Goal: Communication & Community: Answer question/provide support

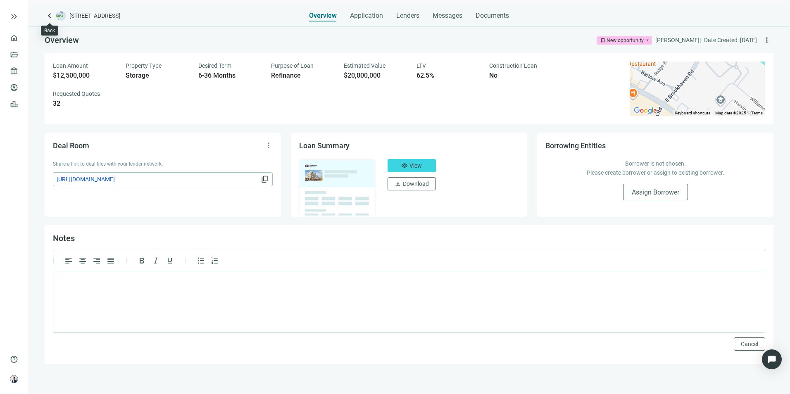
click at [49, 14] on span "keyboard_arrow_left" at bounding box center [50, 16] width 10 height 10
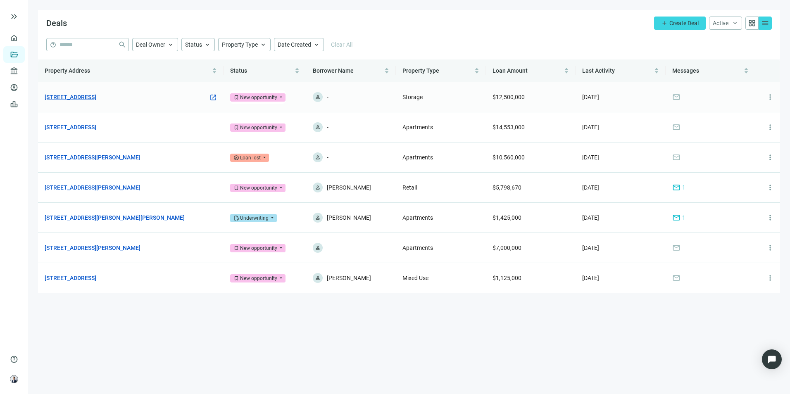
click at [96, 98] on link "[STREET_ADDRESS]" at bounding box center [71, 97] width 52 height 9
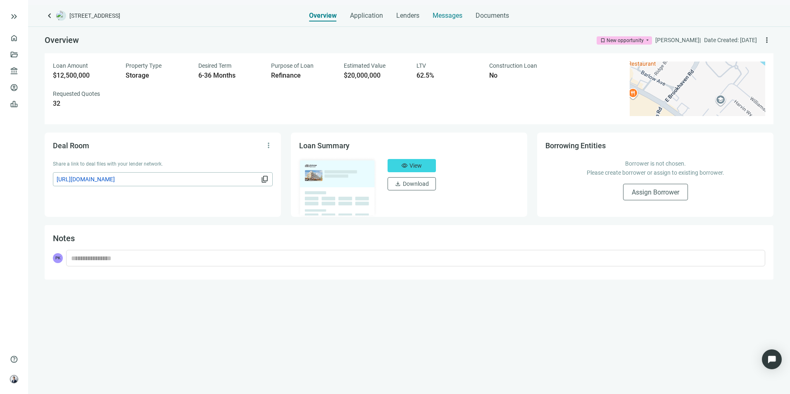
click at [454, 17] on span "Messages" at bounding box center [448, 16] width 30 height 8
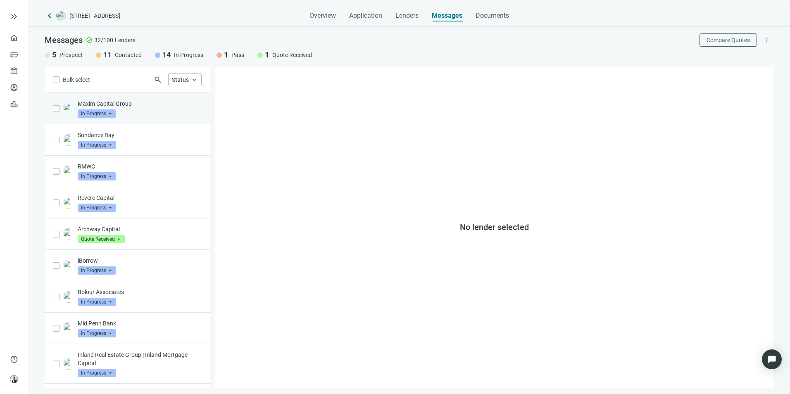
click at [152, 117] on div "Maxim Capital Group In Progress arrow_drop_down" at bounding box center [140, 109] width 124 height 18
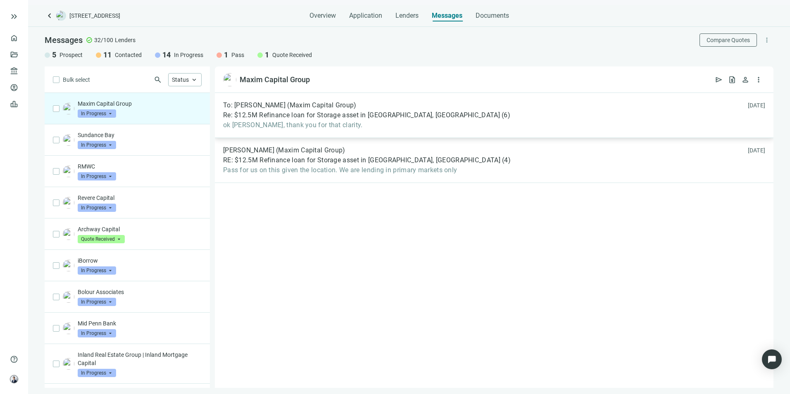
click at [354, 117] on span "Re: $12.5M Refinance loan for Storage asset in [GEOGRAPHIC_DATA], [GEOGRAPHIC_D…" at bounding box center [361, 115] width 277 height 8
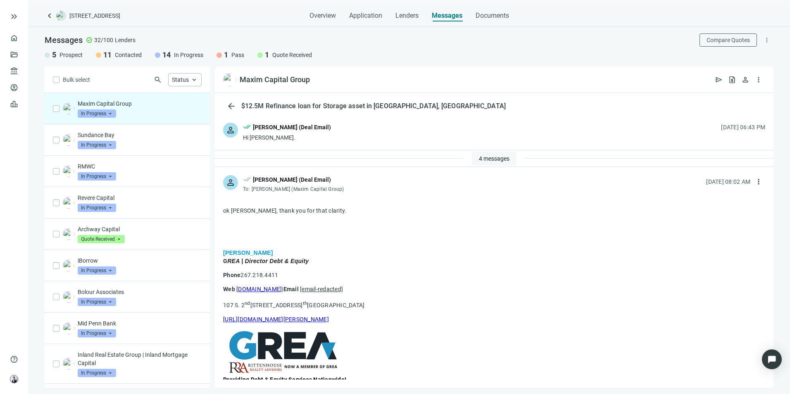
click at [490, 158] on span "4 messages" at bounding box center [494, 158] width 31 height 7
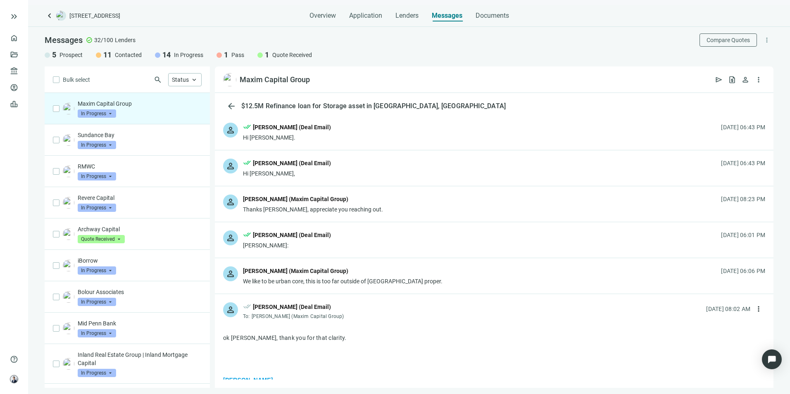
click at [420, 207] on div "person [PERSON_NAME] (Maxim Capital Group) Thanks [PERSON_NAME], appreciate you…" at bounding box center [494, 204] width 559 height 36
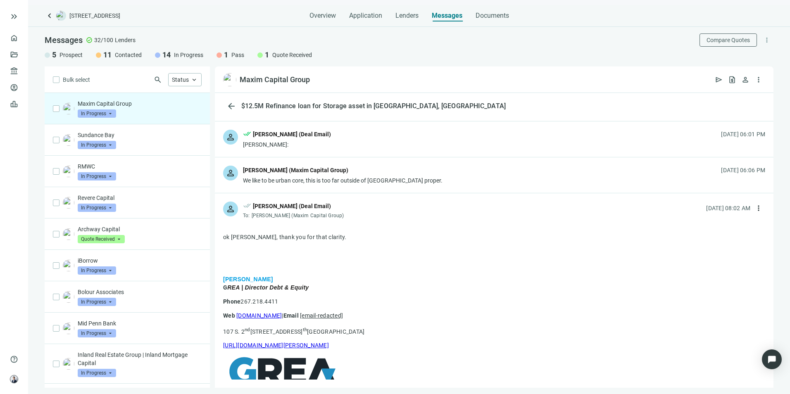
scroll to position [744, 0]
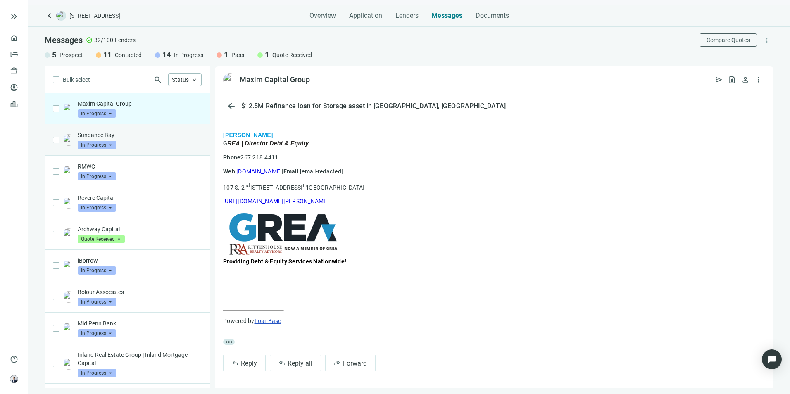
click at [164, 143] on div "Sundance Bay In Progress arrow_drop_down" at bounding box center [140, 140] width 124 height 18
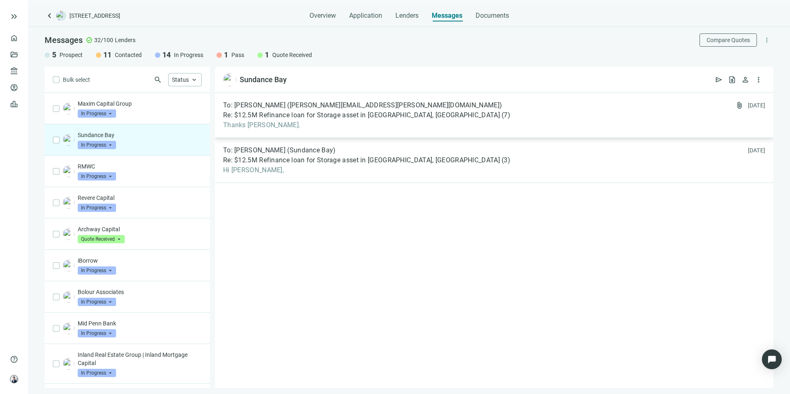
click at [346, 135] on div "To: [PERSON_NAME] ([PERSON_NAME][EMAIL_ADDRESS][PERSON_NAME][DOMAIN_NAME]) Re: …" at bounding box center [494, 115] width 559 height 45
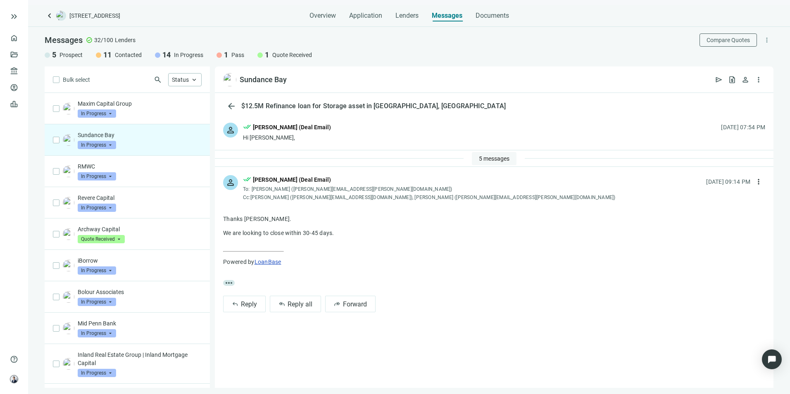
click at [500, 157] on span "5 messages" at bounding box center [494, 158] width 31 height 7
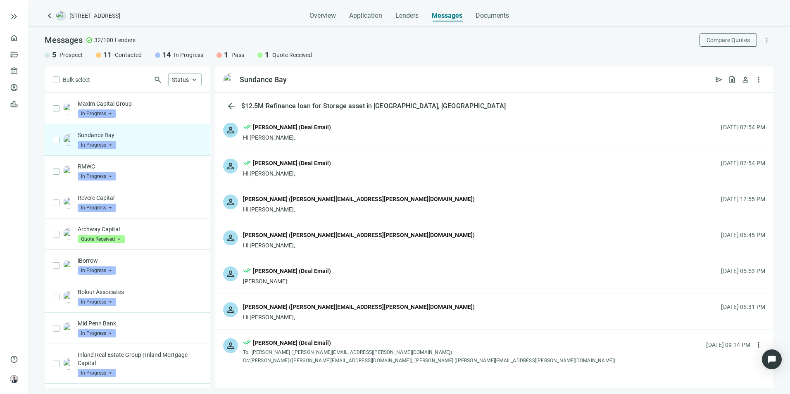
click at [297, 209] on div "Hi [PERSON_NAME]," at bounding box center [359, 209] width 232 height 8
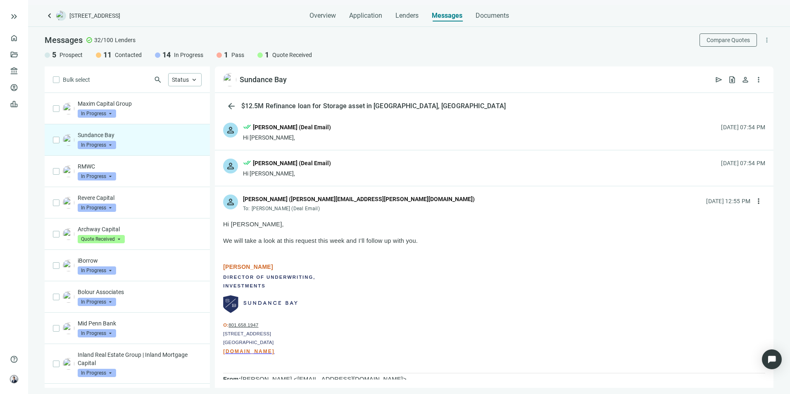
click at [311, 203] on div "[PERSON_NAME] ([PERSON_NAME][EMAIL_ADDRESS][PERSON_NAME][DOMAIN_NAME])" at bounding box center [359, 199] width 232 height 9
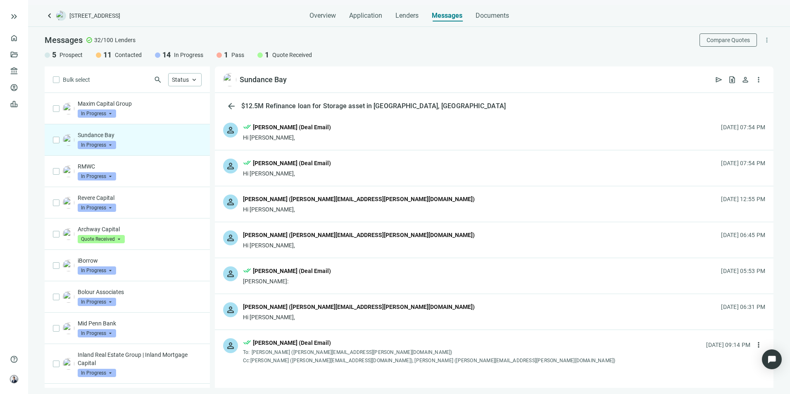
click at [285, 234] on div "[PERSON_NAME] ([PERSON_NAME][EMAIL_ADDRESS][PERSON_NAME][DOMAIN_NAME])" at bounding box center [359, 235] width 232 height 9
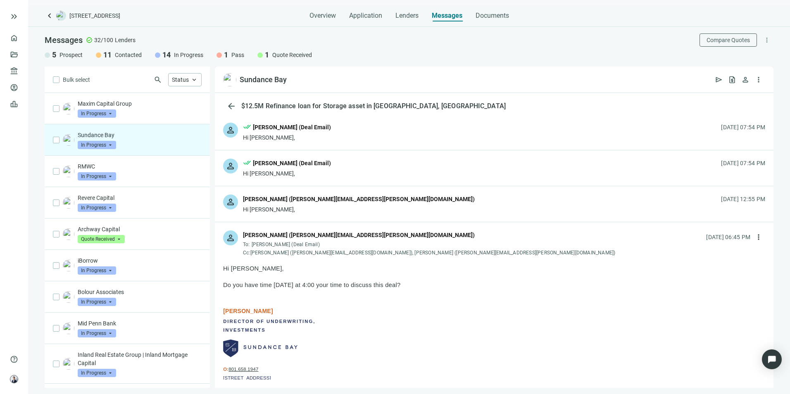
click at [463, 236] on div "[PERSON_NAME] ([PERSON_NAME][EMAIL_ADDRESS][PERSON_NAME][DOMAIN_NAME])" at bounding box center [429, 236] width 372 height 11
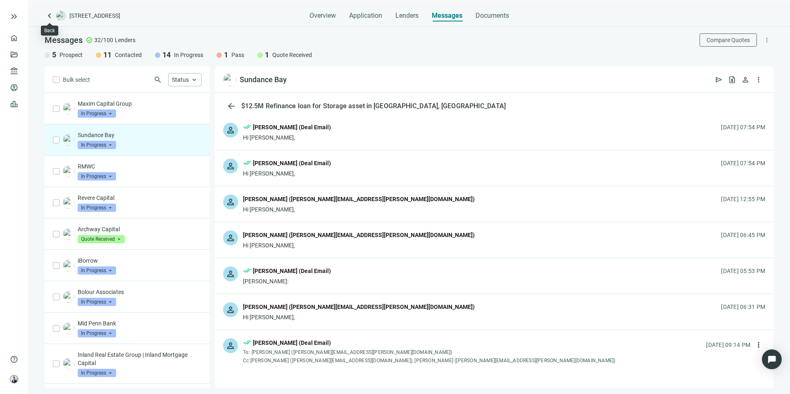
click at [48, 17] on span "keyboard_arrow_left" at bounding box center [50, 16] width 10 height 10
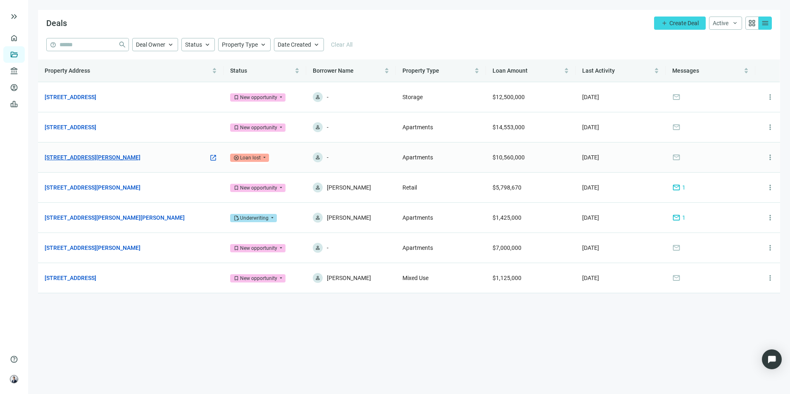
click at [120, 160] on link "[STREET_ADDRESS][PERSON_NAME]" at bounding box center [93, 157] width 96 height 9
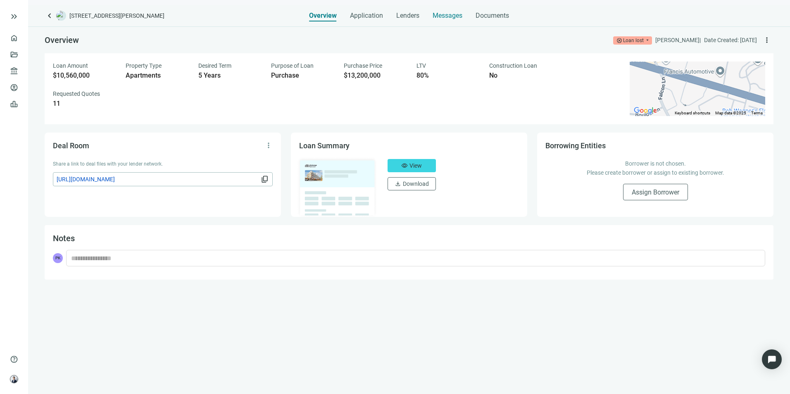
click at [452, 11] on div "Messages" at bounding box center [448, 13] width 30 height 17
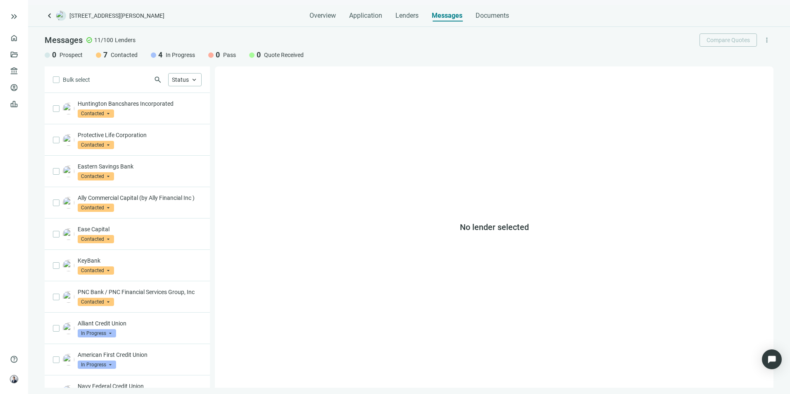
click at [47, 16] on span "keyboard_arrow_left" at bounding box center [50, 16] width 10 height 10
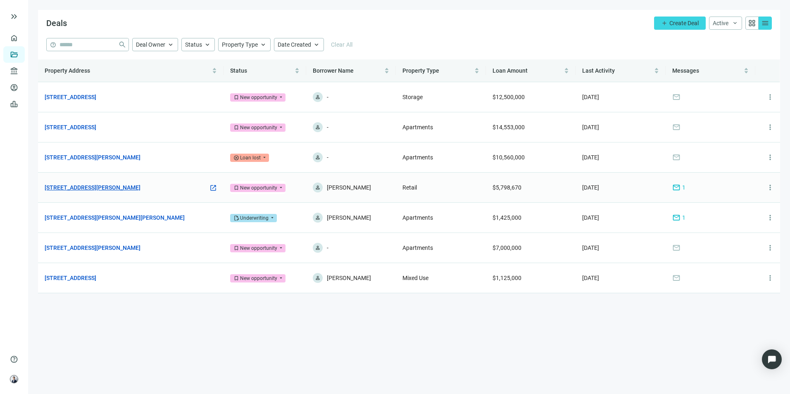
click at [93, 189] on link "[STREET_ADDRESS][PERSON_NAME]" at bounding box center [93, 187] width 96 height 9
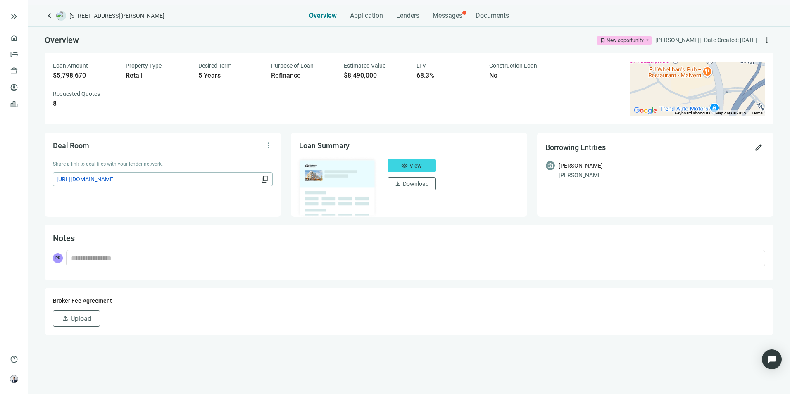
click at [440, 26] on div "keyboard_arrow_left [STREET_ADDRESS][PERSON_NAME] Overview Application Lenders …" at bounding box center [409, 199] width 762 height 389
click at [451, 14] on span "Messages" at bounding box center [448, 16] width 30 height 8
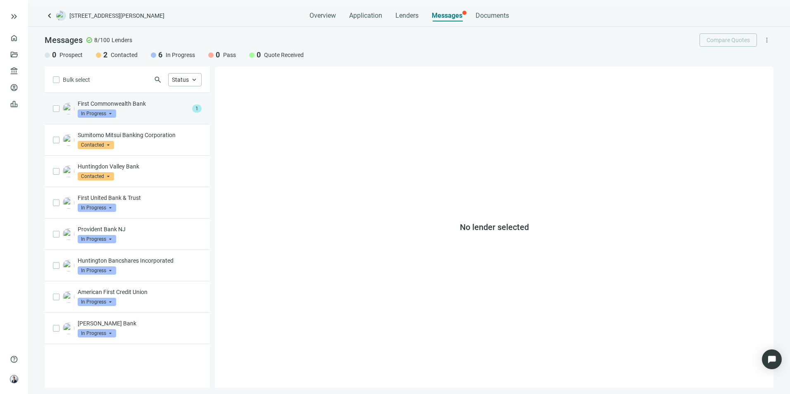
click at [168, 109] on div "First Commonwealth Bank In Progress arrow_drop_down" at bounding box center [133, 109] width 111 height 18
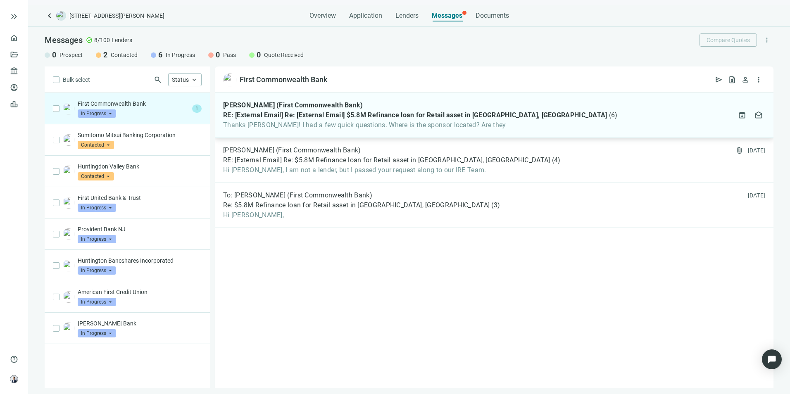
click at [443, 115] on span "RE: [External Email] Re: [External Email] $5.8M Refinance loan for Retail asset…" at bounding box center [415, 115] width 384 height 8
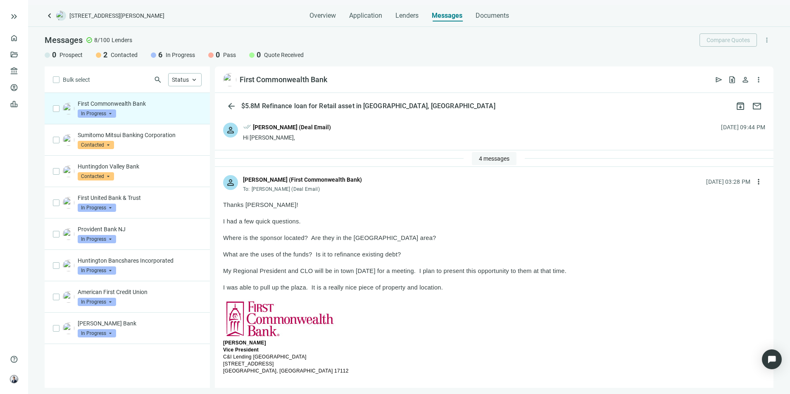
click at [483, 160] on span "4 messages" at bounding box center [494, 158] width 31 height 7
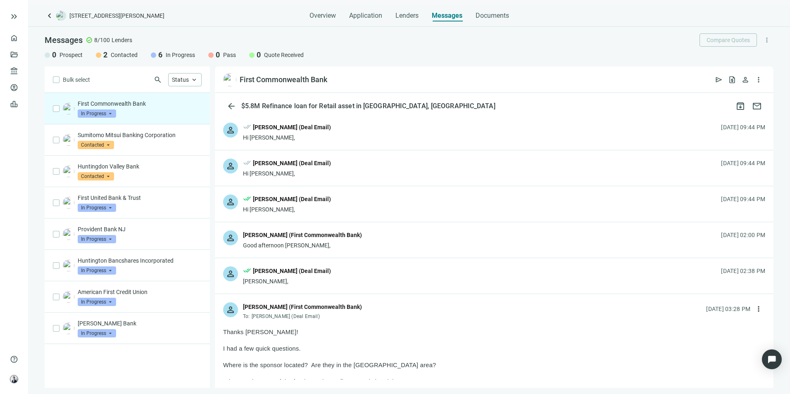
click at [327, 175] on div "person done_all [PERSON_NAME] (Deal Email) Hi [PERSON_NAME], [DATE] 09:44 PM" at bounding box center [494, 168] width 559 height 36
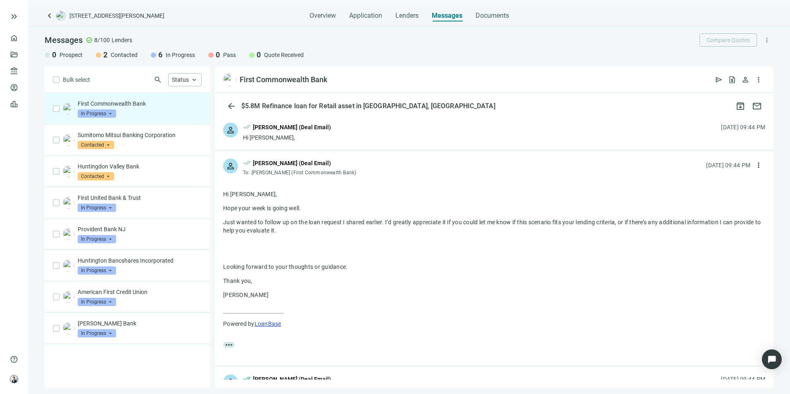
click at [363, 173] on div "person done_all [PERSON_NAME] (Deal Email) To: [PERSON_NAME] (First Commonwealt…" at bounding box center [494, 163] width 559 height 27
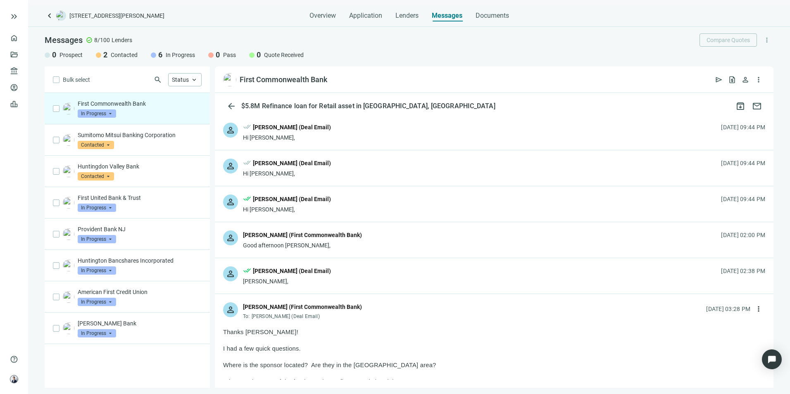
click at [359, 209] on div "person done_all [PERSON_NAME] (Deal Email) Hi [PERSON_NAME], [DATE] 09:44 PM" at bounding box center [494, 204] width 559 height 36
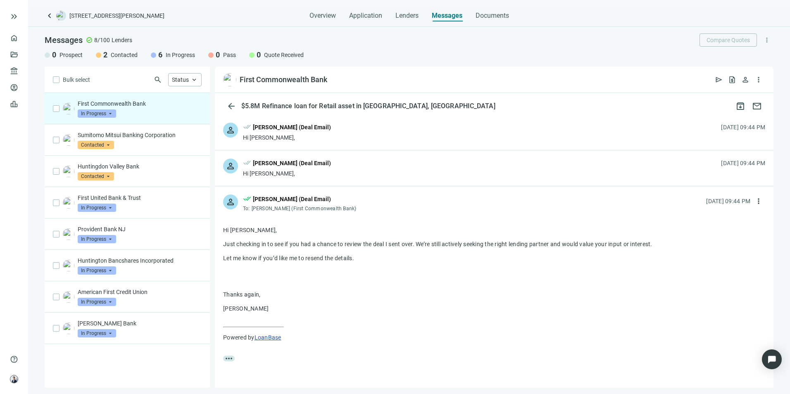
click at [370, 208] on div "person done_all [PERSON_NAME] (Deal Email) To: [PERSON_NAME] (First Commonwealt…" at bounding box center [494, 199] width 559 height 27
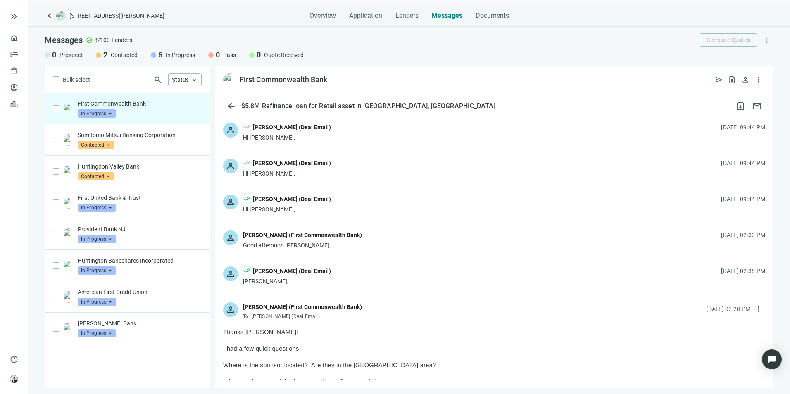
click at [371, 237] on div "person [PERSON_NAME] (First Commonwealth Bank) Good afternoon [PERSON_NAME], [D…" at bounding box center [494, 240] width 559 height 36
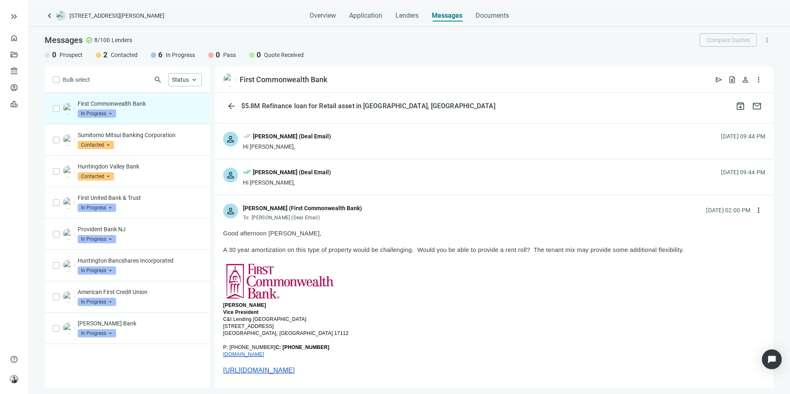
scroll to position [41, 0]
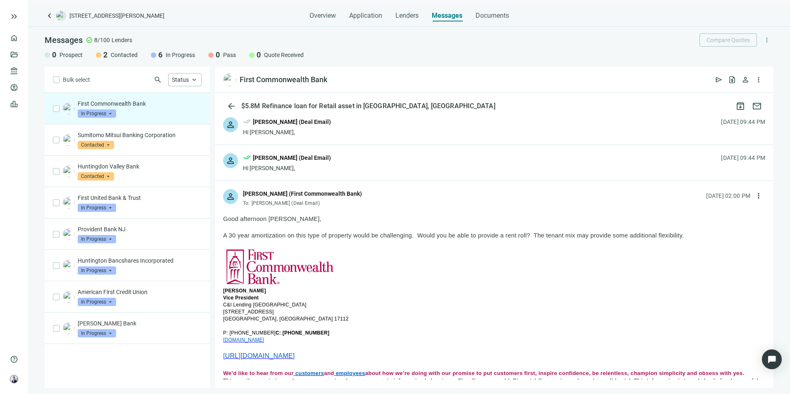
click at [385, 197] on div "person [PERSON_NAME] (First Commonwealth Bank) To: [PERSON_NAME] (Deal Email) […" at bounding box center [494, 194] width 559 height 27
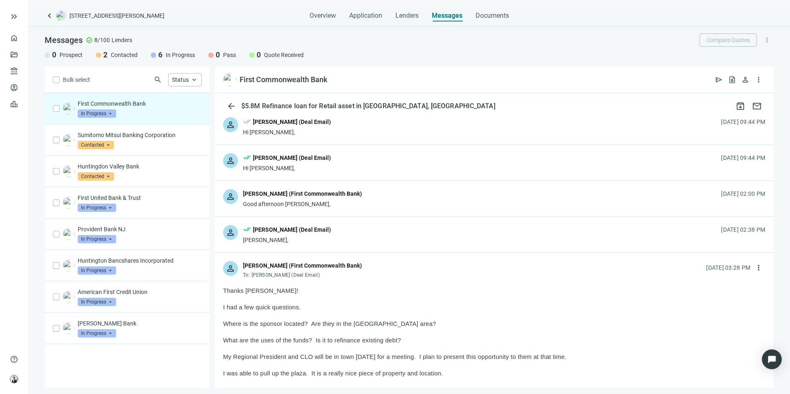
click at [381, 238] on div "person done_all [PERSON_NAME] (Deal Email) [PERSON_NAME], [DATE] 02:38 PM" at bounding box center [494, 235] width 559 height 36
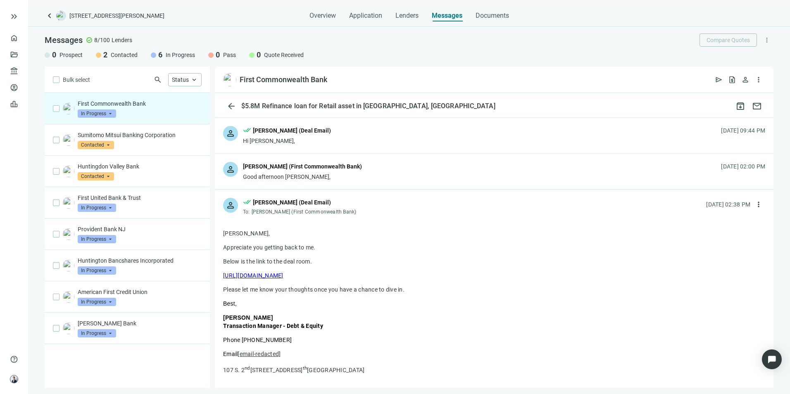
scroll to position [83, 0]
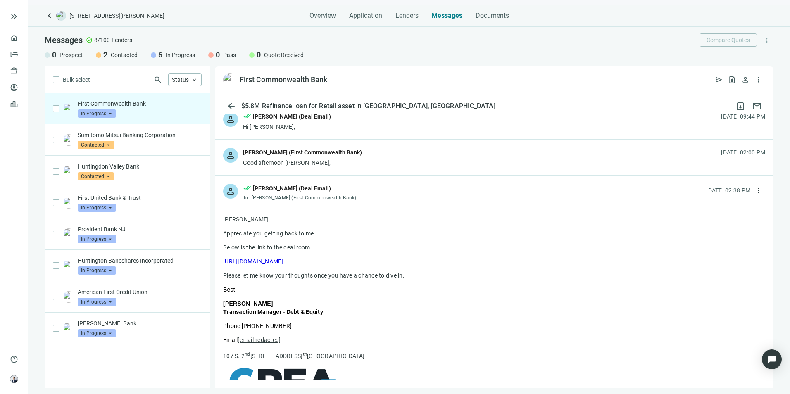
click at [377, 191] on div "person done_all [PERSON_NAME] (Deal Email) To: [PERSON_NAME] (First Commonwealt…" at bounding box center [494, 189] width 559 height 27
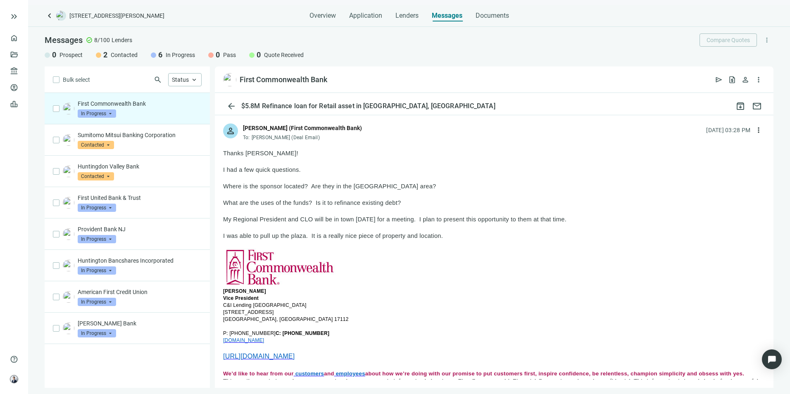
scroll to position [165, 0]
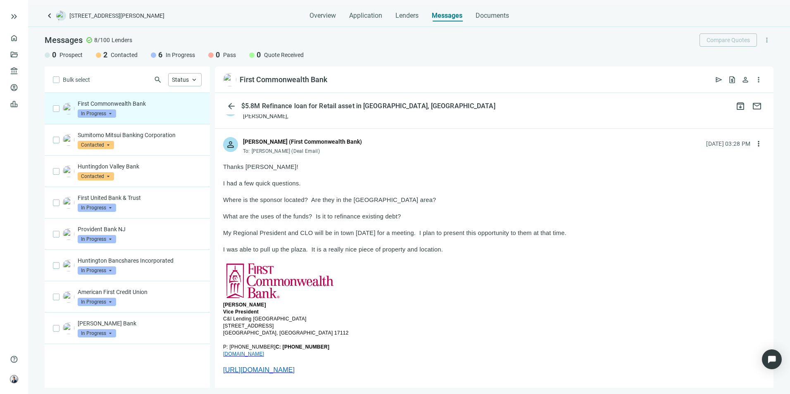
drag, startPoint x: 402, startPoint y: 215, endPoint x: 221, endPoint y: 198, distance: 181.3
click at [754, 143] on button "more_vert" at bounding box center [758, 143] width 13 height 13
click at [715, 177] on div "reply_all Reply all" at bounding box center [713, 177] width 88 height 15
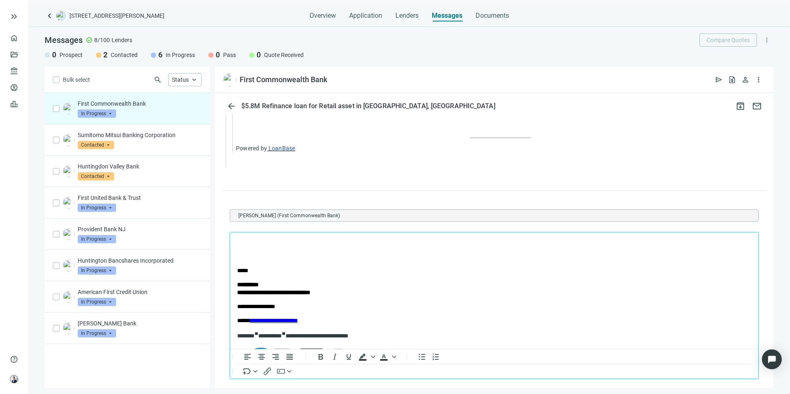
scroll to position [0, 0]
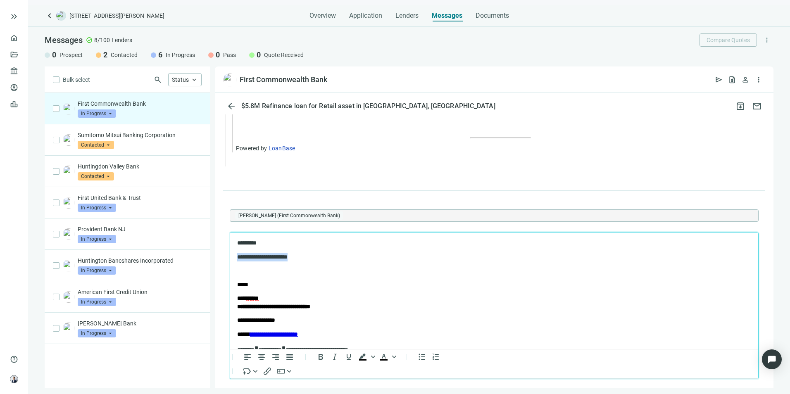
drag, startPoint x: 299, startPoint y: 254, endPoint x: 234, endPoint y: 257, distance: 65.4
click at [234, 257] on html "**********" at bounding box center [494, 342] width 528 height 219
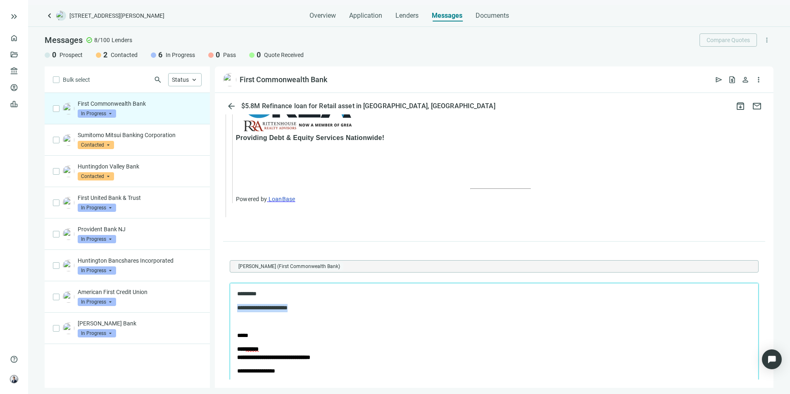
scroll to position [1700, 0]
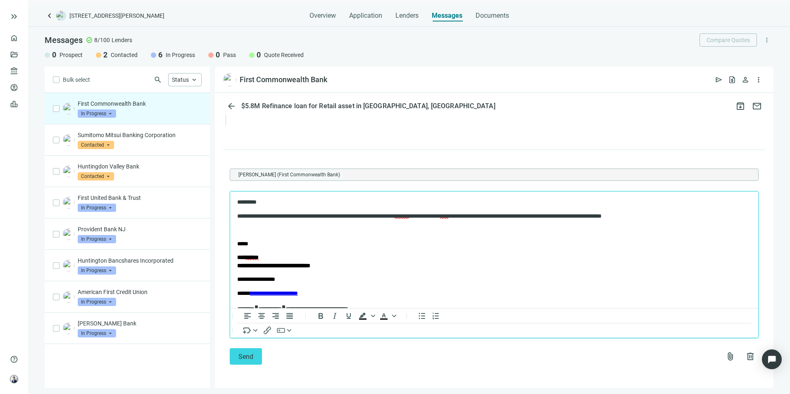
click at [275, 206] on p "*********" at bounding box center [486, 202] width 499 height 8
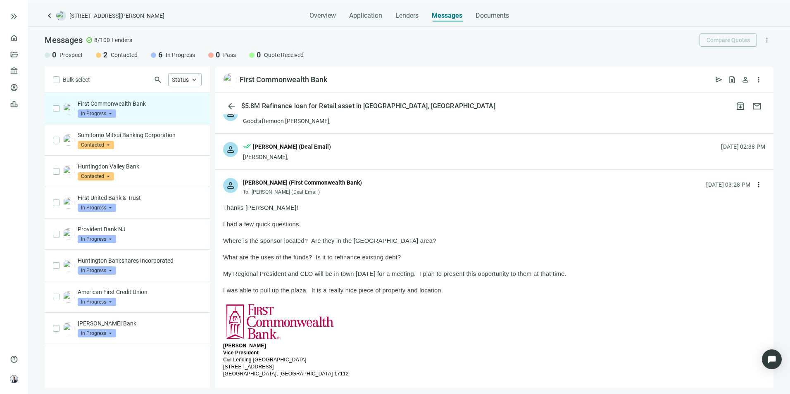
scroll to position [124, 0]
click at [754, 183] on span "more_vert" at bounding box center [758, 185] width 8 height 8
click at [706, 204] on div "reply Reply" at bounding box center [713, 204] width 88 height 15
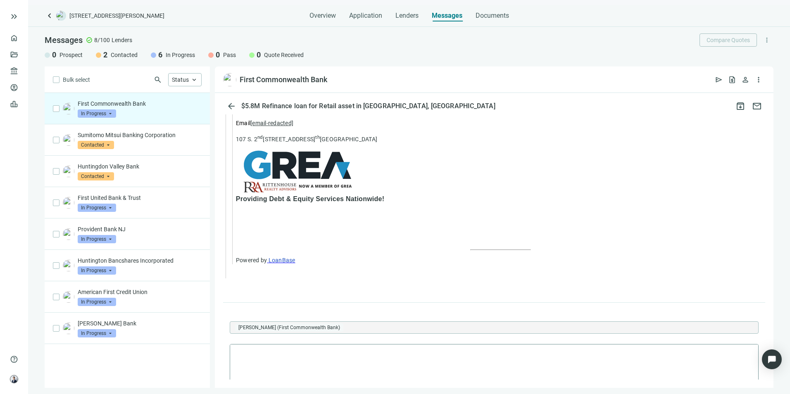
scroll to position [1620, 0]
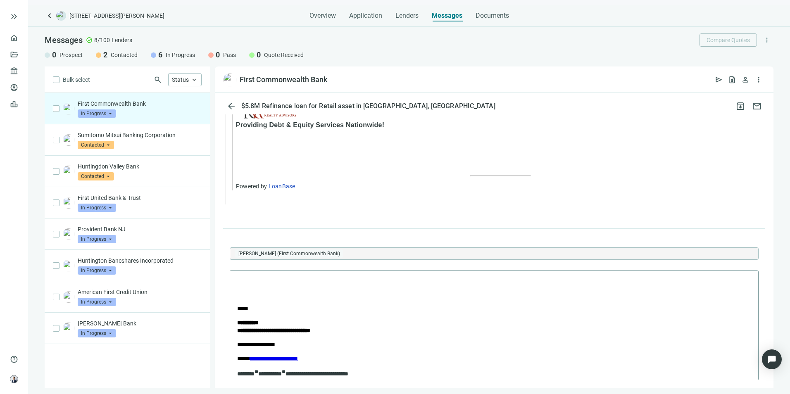
click at [272, 284] on p "Rich Text Area. Press ALT-0 for help." at bounding box center [494, 281] width 514 height 8
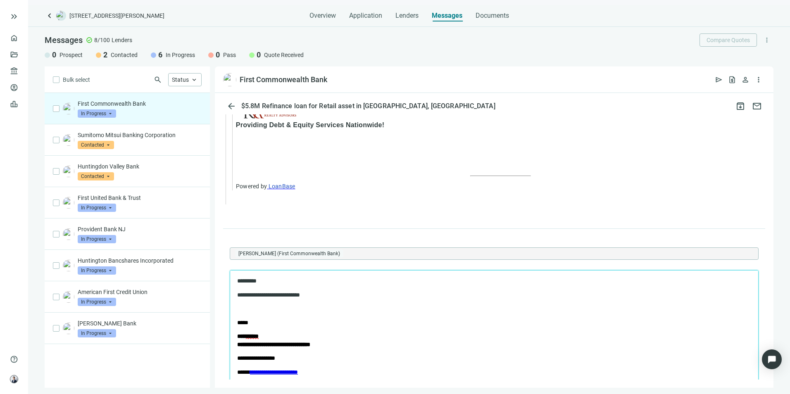
click at [312, 297] on p "**********" at bounding box center [486, 295] width 499 height 8
click at [347, 292] on p "**********" at bounding box center [486, 295] width 499 height 8
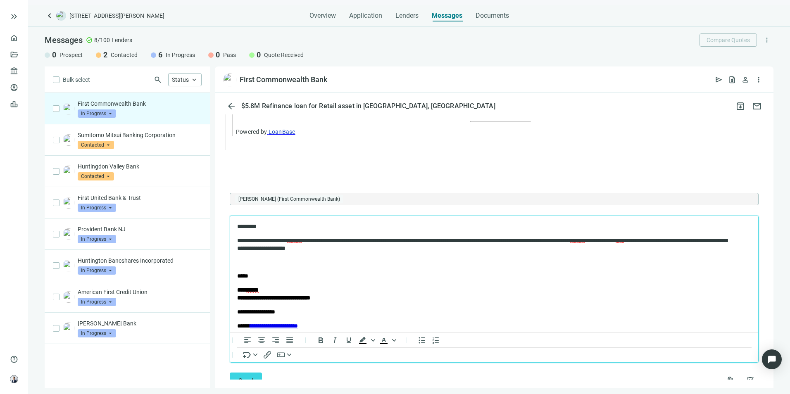
scroll to position [1703, 0]
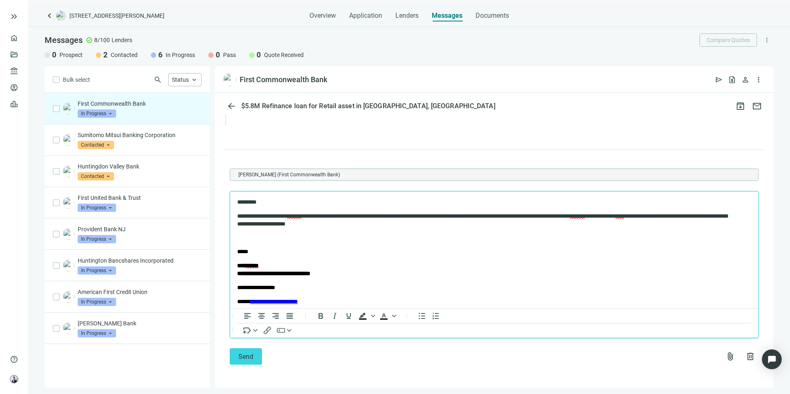
click at [454, 216] on span "**********" at bounding box center [482, 220] width 490 height 14
click at [345, 225] on span "****" at bounding box center [341, 224] width 8 height 6
click at [479, 225] on span "**********" at bounding box center [485, 220] width 496 height 14
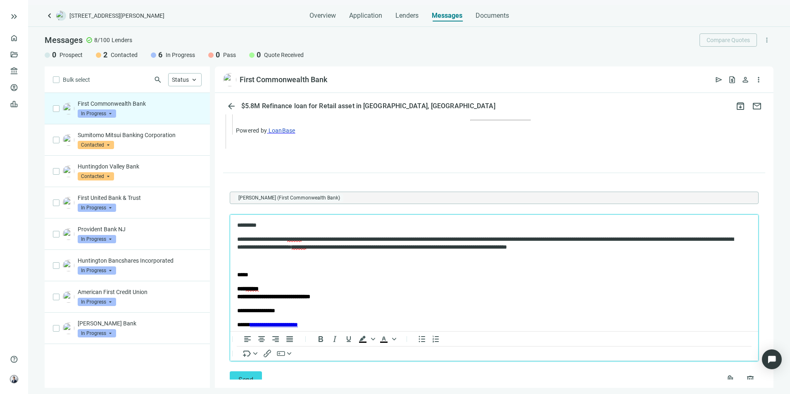
scroll to position [1661, 0]
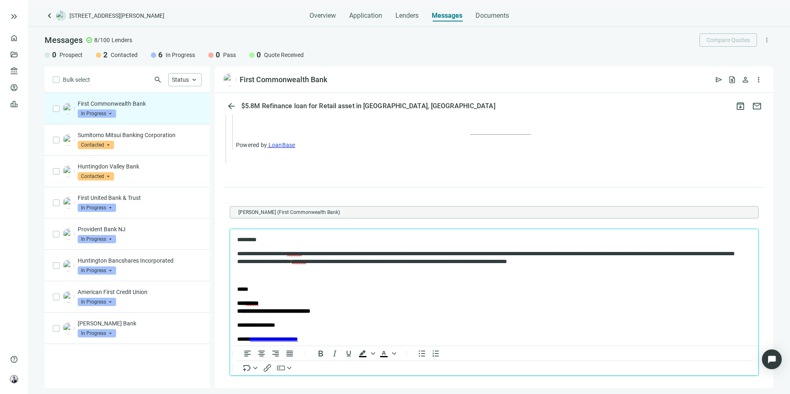
click at [271, 287] on p "*****" at bounding box center [494, 289] width 514 height 8
click at [274, 276] on p "Rich Text Area. Press ALT-0 for help." at bounding box center [494, 276] width 514 height 8
click at [302, 254] on span "*******" at bounding box center [294, 254] width 14 height 6
click at [268, 244] on body "**********" at bounding box center [494, 336] width 515 height 200
click at [237, 254] on body "**********" at bounding box center [494, 336] width 515 height 200
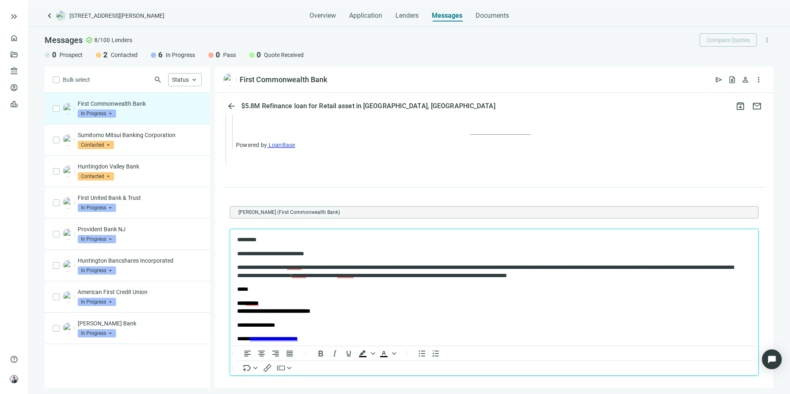
click at [492, 271] on p "**********" at bounding box center [486, 272] width 499 height 16
click at [490, 268] on p "**********" at bounding box center [486, 272] width 499 height 16
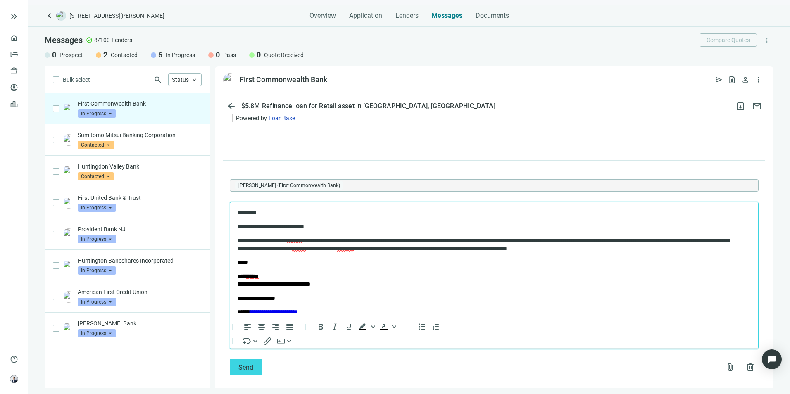
scroll to position [1703, 0]
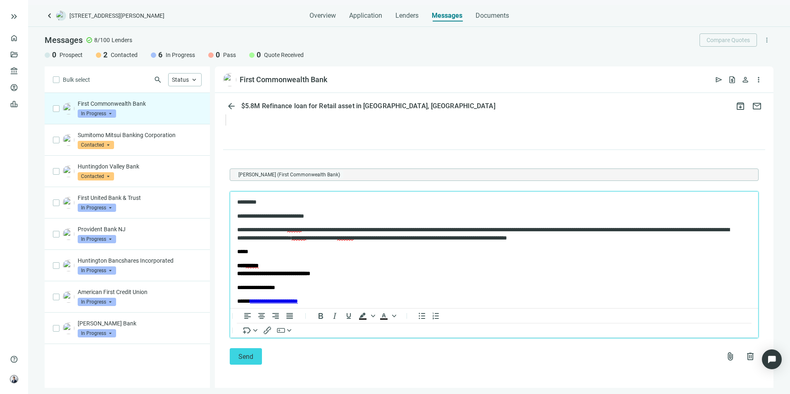
click at [668, 231] on p "**********" at bounding box center [486, 234] width 499 height 16
click at [354, 238] on span "********" at bounding box center [345, 238] width 17 height 6
click at [497, 266] on div at bounding box center [493, 265] width 10 height 10
click at [255, 351] on button "Send" at bounding box center [246, 356] width 32 height 17
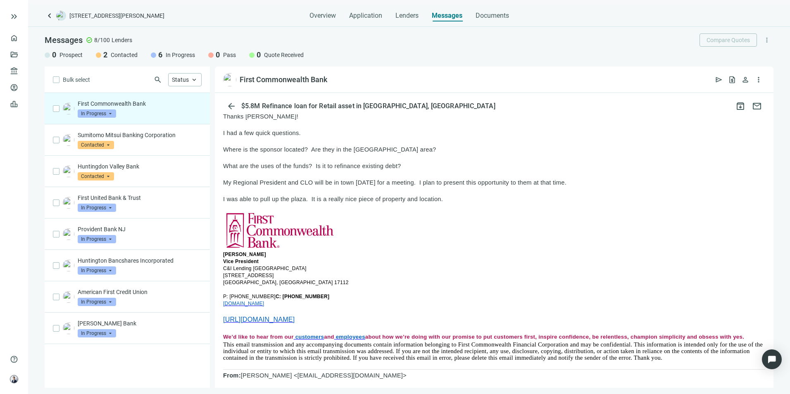
scroll to position [174, 0]
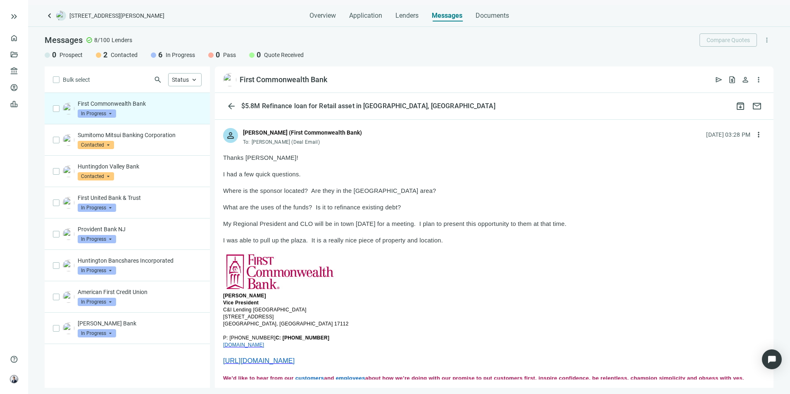
click at [101, 113] on span "In Progress" at bounding box center [97, 113] width 38 height 8
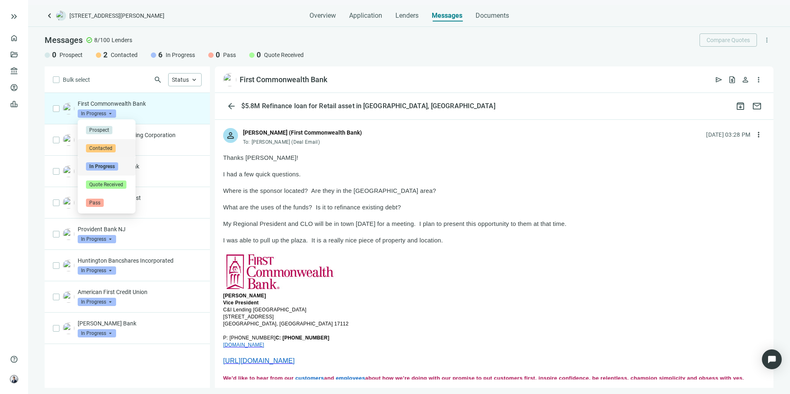
click at [222, 22] on div "keyboard_arrow_left [STREET_ADDRESS][PERSON_NAME] Overview Application Lenders …" at bounding box center [409, 199] width 762 height 389
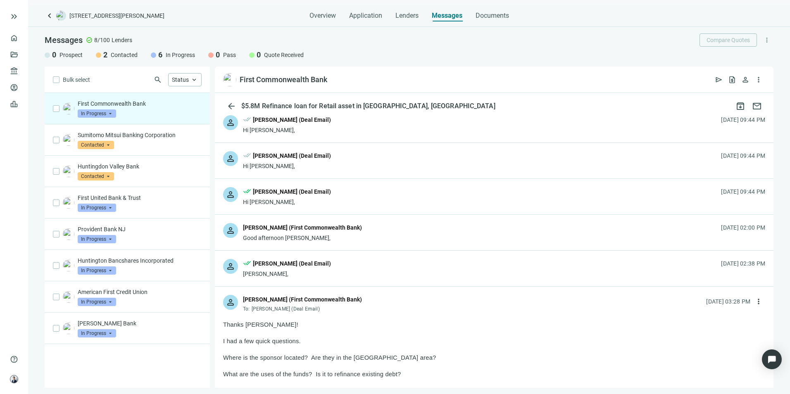
scroll to position [0, 0]
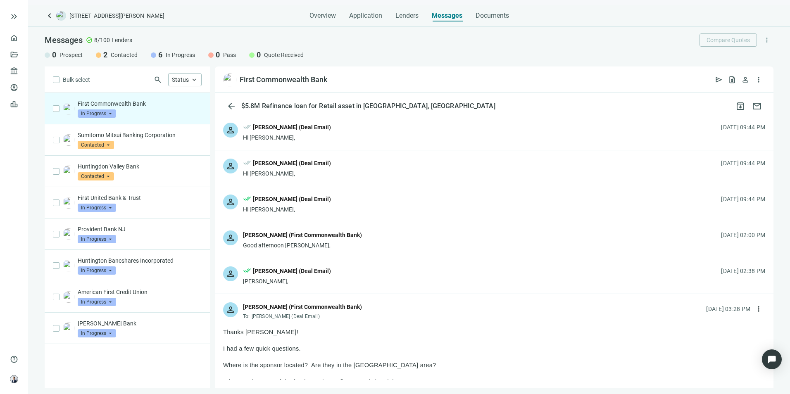
click at [408, 271] on div "person done_all [PERSON_NAME] (Deal Email) [PERSON_NAME], [DATE] 02:38 PM" at bounding box center [494, 276] width 559 height 36
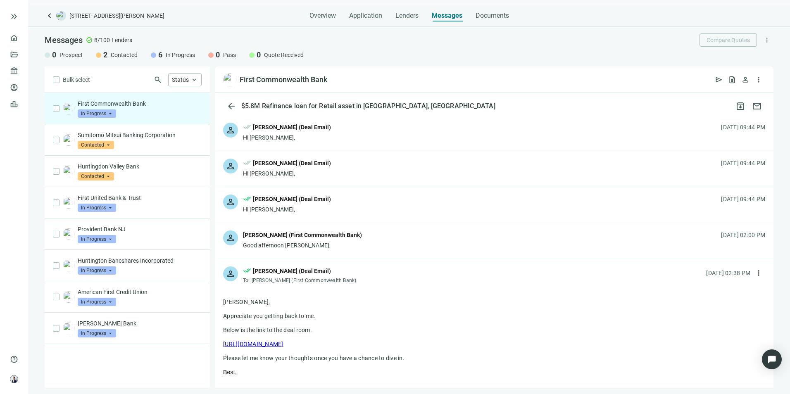
click at [405, 274] on div "person done_all [PERSON_NAME] (Deal Email) To: [PERSON_NAME] (First Commonwealt…" at bounding box center [494, 271] width 559 height 27
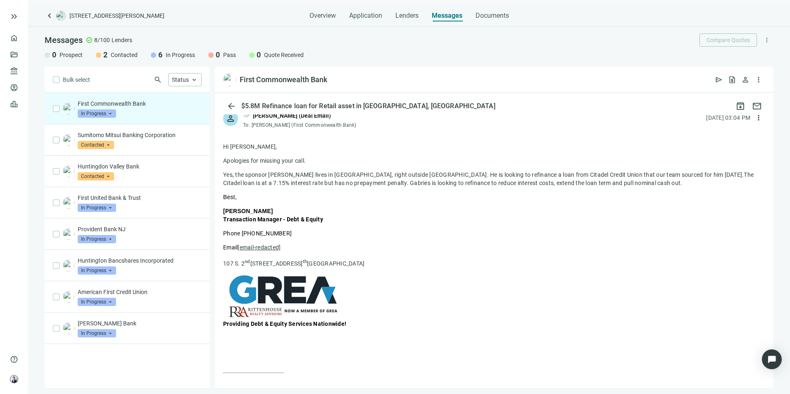
scroll to position [1740, 0]
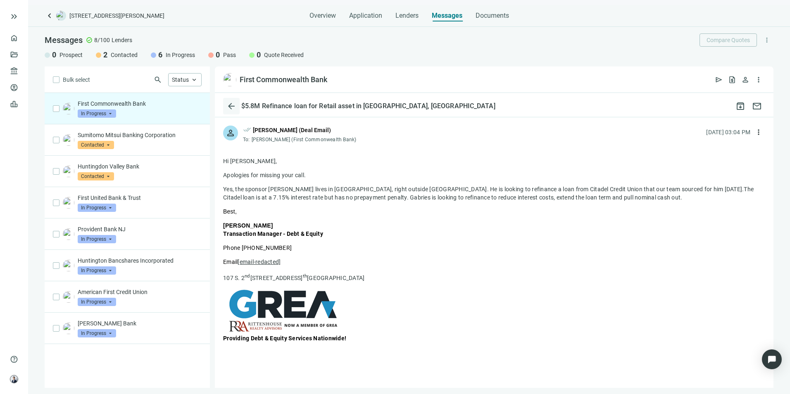
click at [228, 102] on span "arrow_back" at bounding box center [231, 106] width 10 height 10
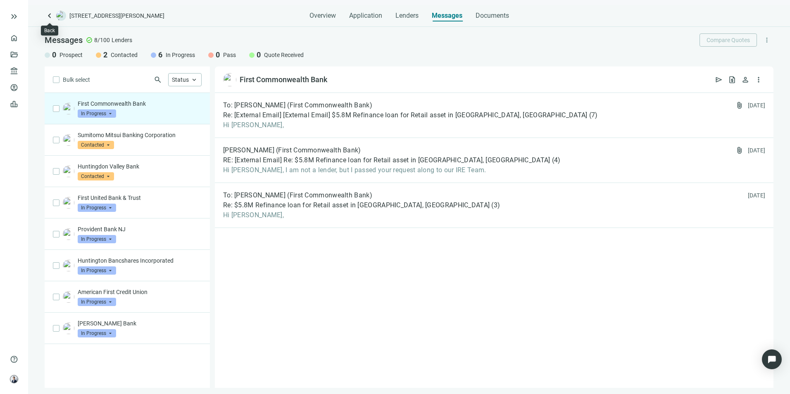
click at [52, 17] on span "keyboard_arrow_left" at bounding box center [50, 16] width 10 height 10
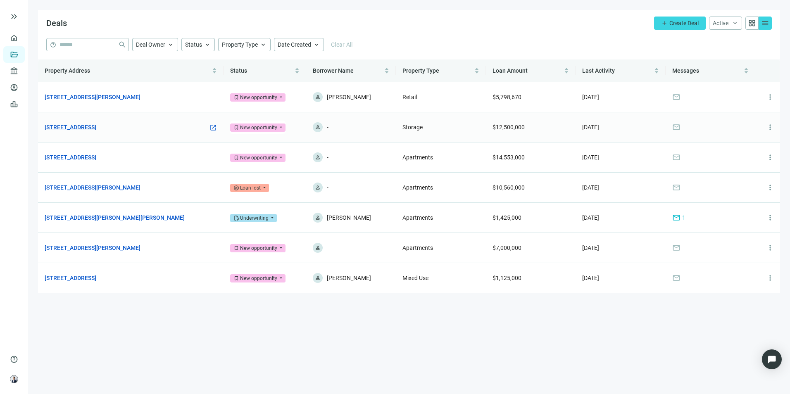
click at [96, 127] on link "[STREET_ADDRESS]" at bounding box center [71, 127] width 52 height 9
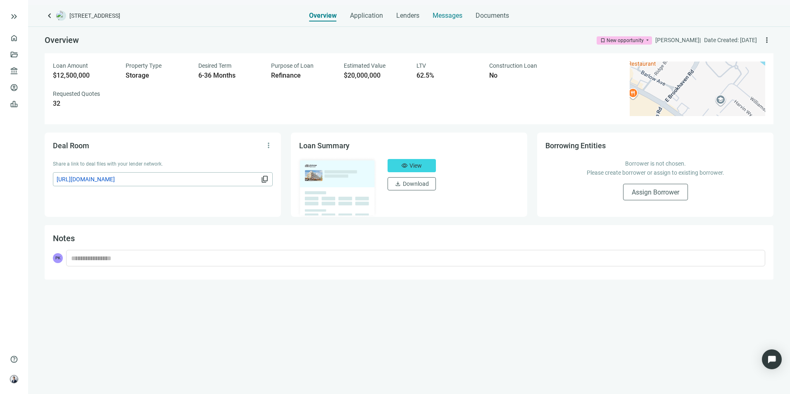
click at [433, 18] on span "Messages" at bounding box center [448, 16] width 30 height 8
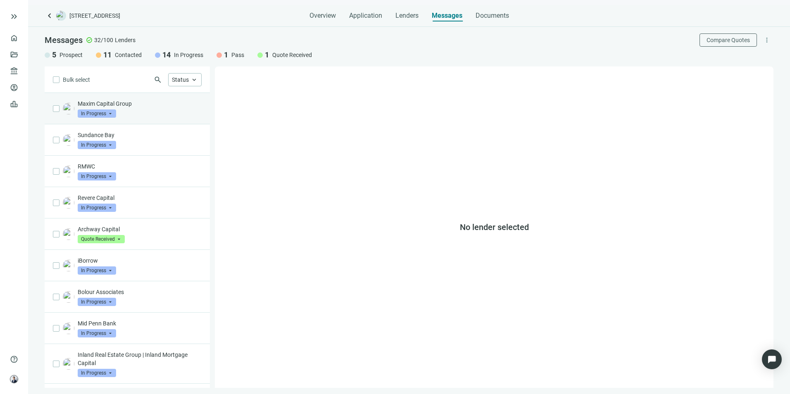
click at [149, 107] on p "Maxim Capital Group" at bounding box center [140, 104] width 124 height 8
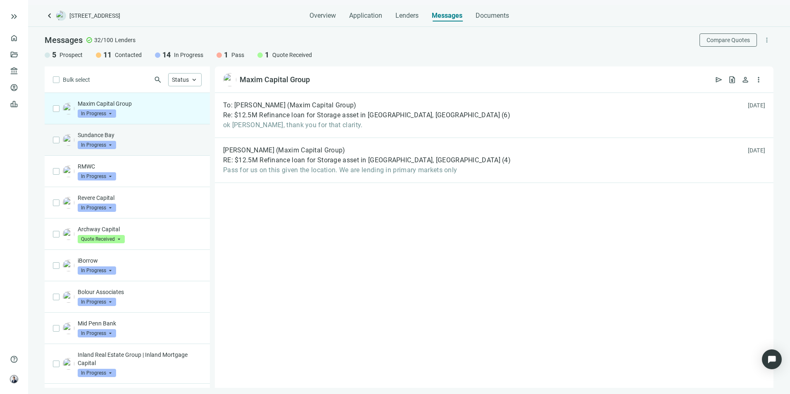
click at [143, 130] on div "Sundance Bay In Progress arrow_drop_down" at bounding box center [127, 139] width 165 height 31
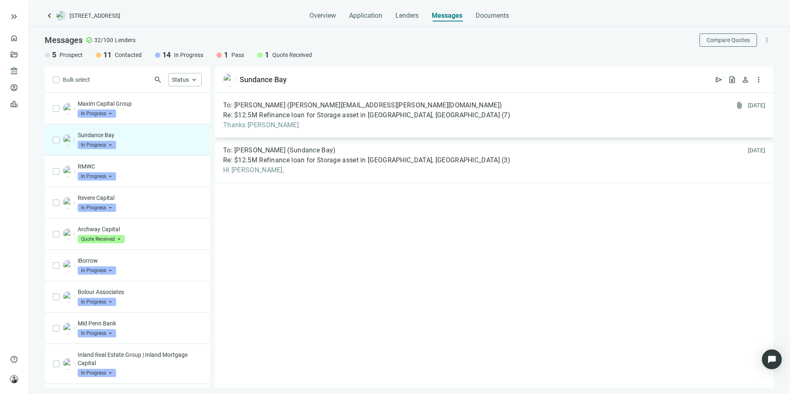
click at [307, 127] on span "Thanks [PERSON_NAME]." at bounding box center [366, 125] width 287 height 8
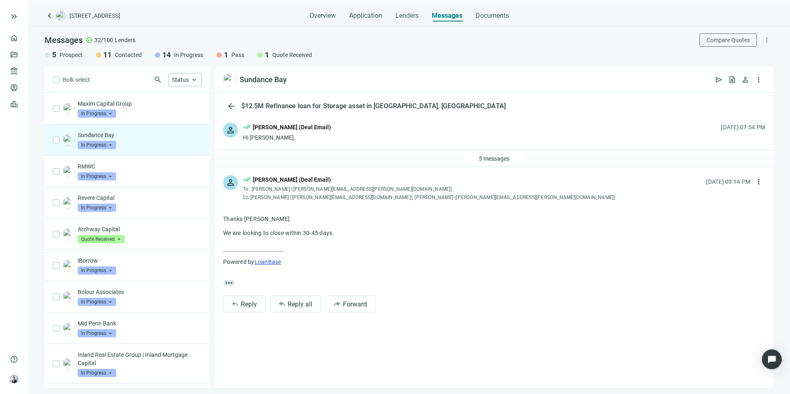
click at [327, 160] on div "5 messages" at bounding box center [494, 158] width 559 height 17
click at [489, 160] on span "5 messages" at bounding box center [494, 158] width 31 height 7
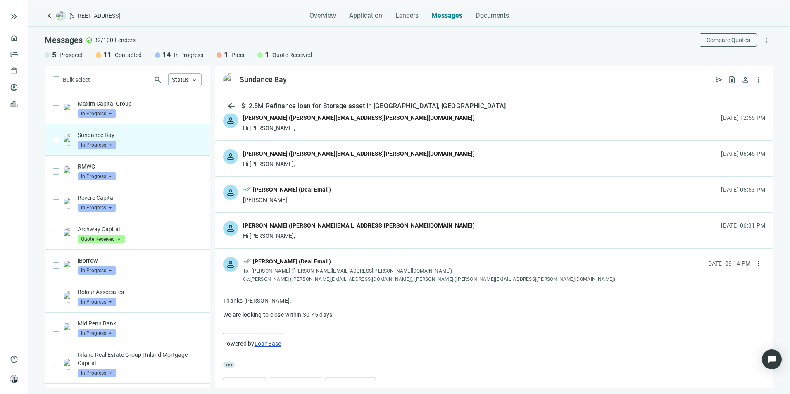
scroll to position [83, 0]
click at [366, 218] on div "person [PERSON_NAME] ([PERSON_NAME][EMAIL_ADDRESS][PERSON_NAME][DOMAIN_NAME]) H…" at bounding box center [494, 230] width 559 height 36
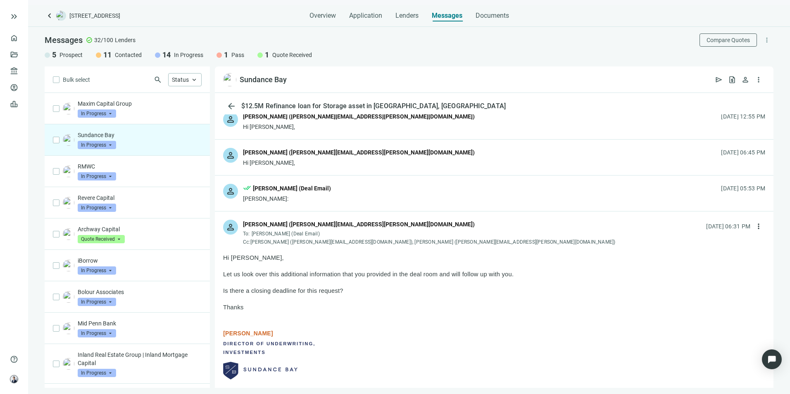
click at [377, 201] on div "person done_all [PERSON_NAME] (Deal Email) [PERSON_NAME]: [DATE] 05:53 PM" at bounding box center [494, 194] width 559 height 36
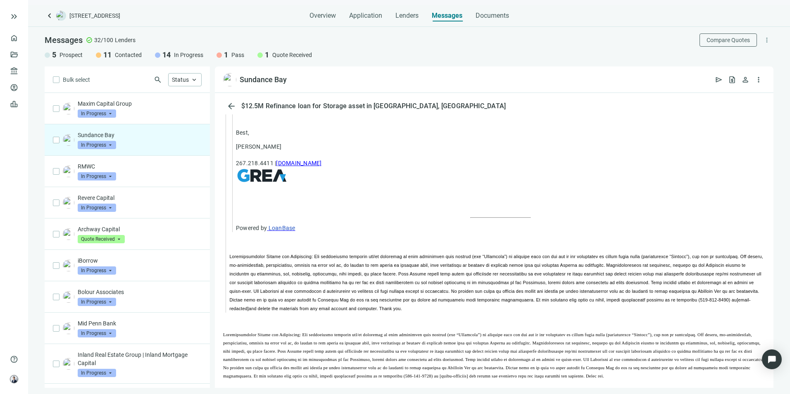
scroll to position [1894, 0]
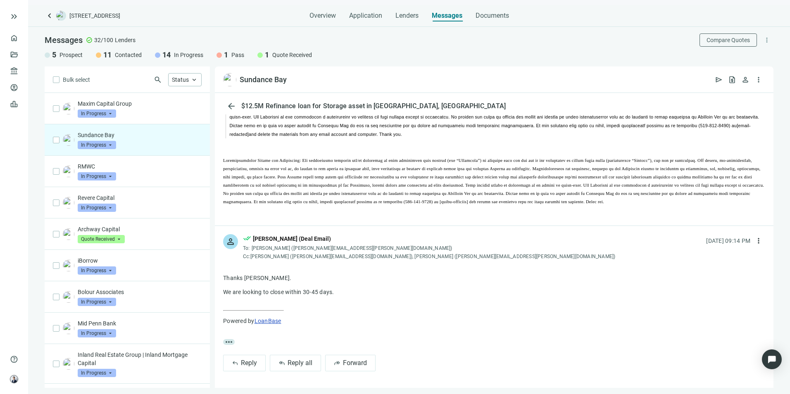
click at [49, 16] on span "keyboard_arrow_left" at bounding box center [50, 16] width 10 height 10
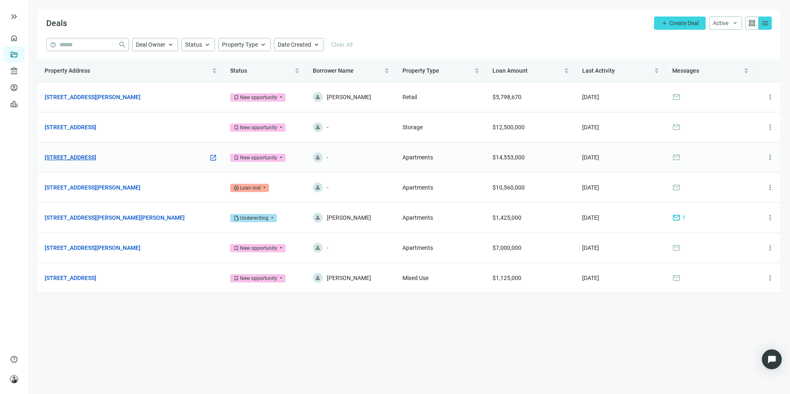
click at [96, 157] on link "[STREET_ADDRESS]" at bounding box center [71, 157] width 52 height 9
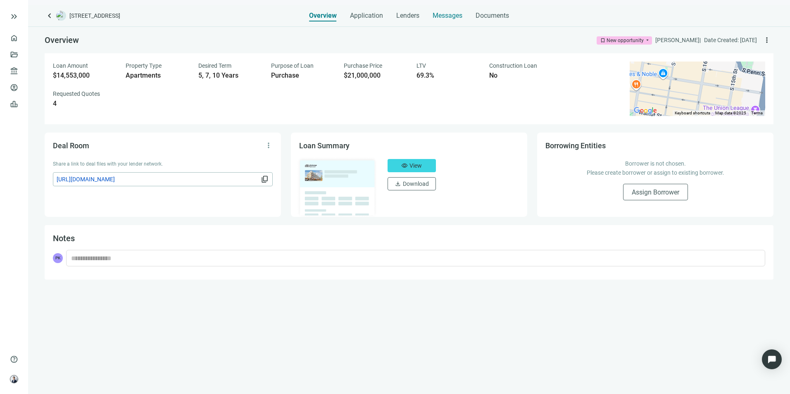
click at [451, 16] on span "Messages" at bounding box center [448, 16] width 30 height 8
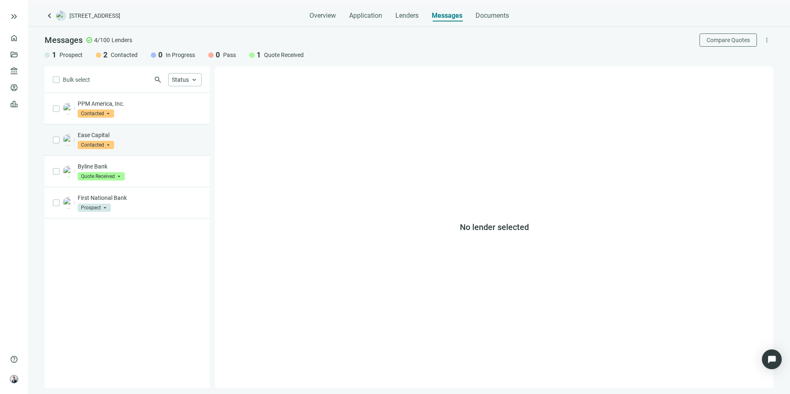
click at [156, 125] on div "Ease Capital Contacted arrow_drop_down" at bounding box center [127, 139] width 165 height 31
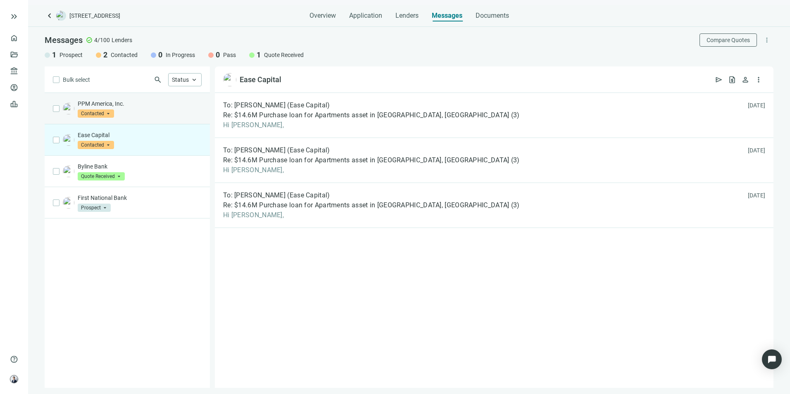
click at [156, 106] on p "PPM America, Inc." at bounding box center [140, 104] width 124 height 8
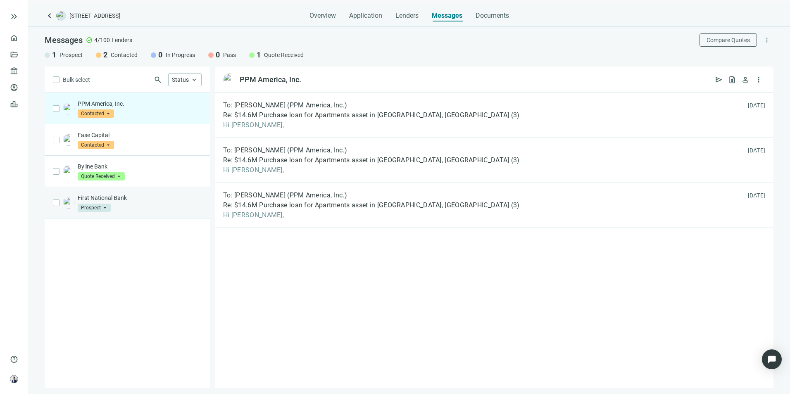
click at [160, 193] on div "First National Bank Prospect arrow_drop_down" at bounding box center [127, 202] width 165 height 31
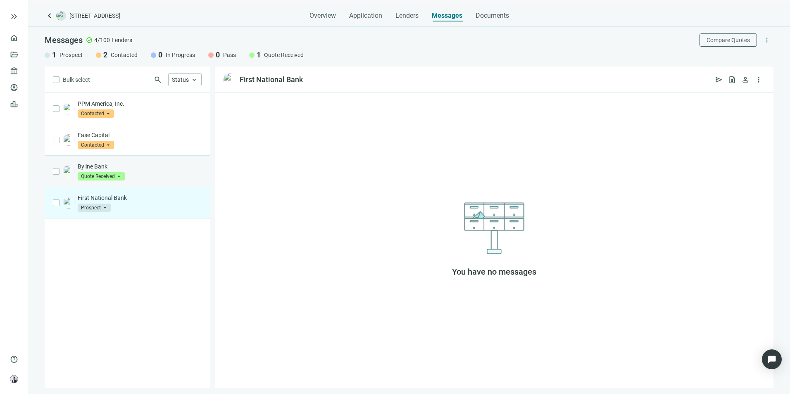
click at [165, 174] on div "Byline Bank Quote Received arrow_drop_down" at bounding box center [140, 171] width 124 height 18
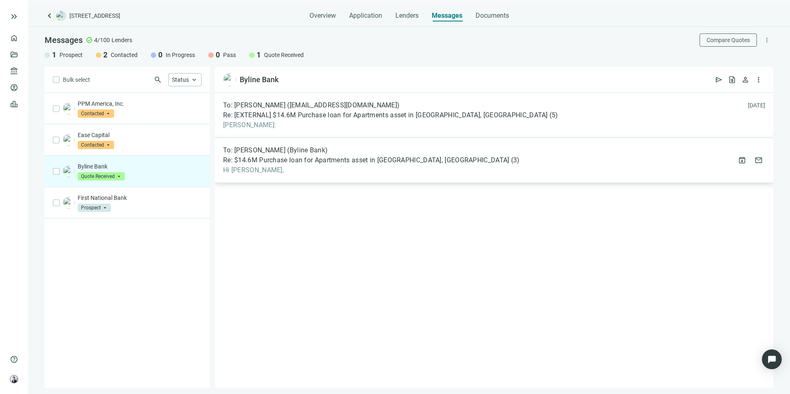
click at [319, 171] on span "Hi [PERSON_NAME]," at bounding box center [371, 170] width 296 height 8
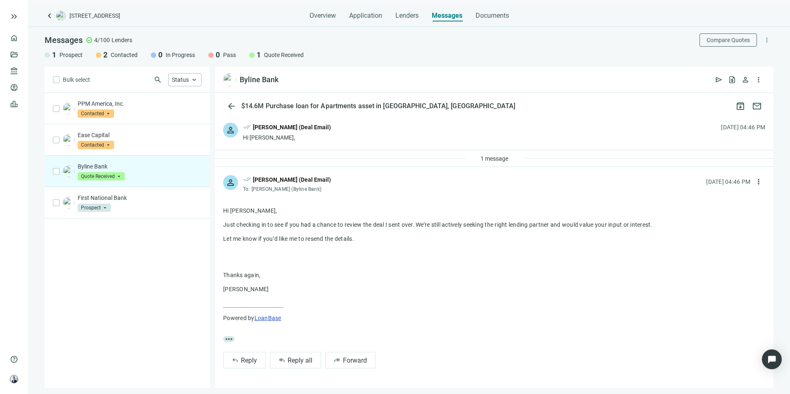
click at [405, 153] on div "1 message" at bounding box center [494, 158] width 559 height 17
click at [499, 157] on span "1 message" at bounding box center [494, 158] width 28 height 7
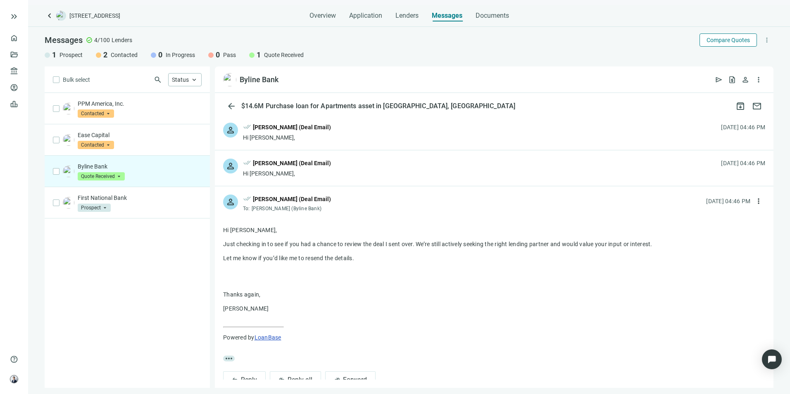
click at [742, 38] on span "Compare Quotes" at bounding box center [727, 40] width 43 height 7
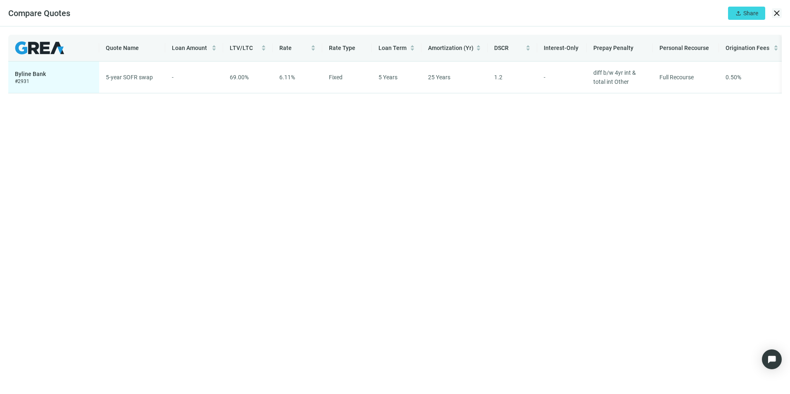
click at [773, 10] on span "close" at bounding box center [777, 13] width 10 height 10
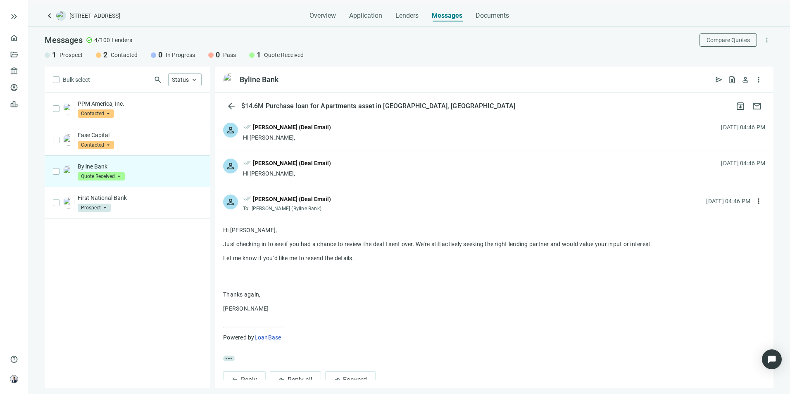
click at [313, 195] on div "[PERSON_NAME] (Deal Email)" at bounding box center [292, 199] width 78 height 9
click at [307, 202] on div "[PERSON_NAME] (Deal Email)" at bounding box center [292, 199] width 78 height 9
click at [337, 212] on div "person done_all [PERSON_NAME] (Deal Email) To: [PERSON_NAME] (Byline Bank) [DAT…" at bounding box center [494, 199] width 559 height 27
click at [250, 196] on span "done_all" at bounding box center [247, 200] width 8 height 11
click at [243, 201] on span "done_all" at bounding box center [247, 200] width 8 height 11
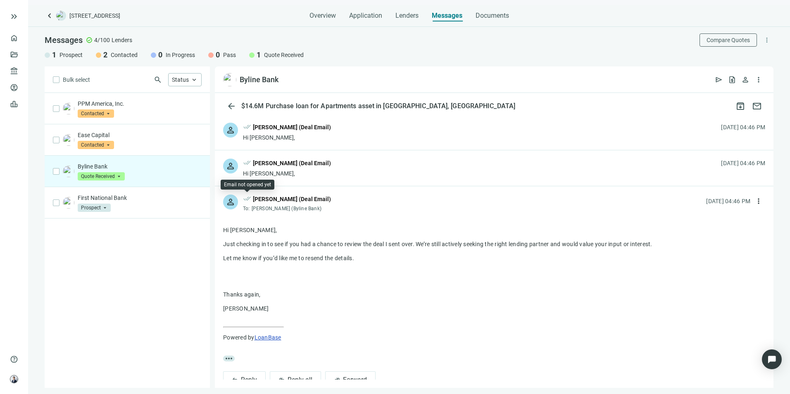
click at [340, 200] on div "person done_all [PERSON_NAME] (Deal Email) To: [PERSON_NAME] (Byline Bank) [DAT…" at bounding box center [494, 199] width 559 height 27
click at [405, 199] on div "person done_all [PERSON_NAME] (Deal Email) To: [PERSON_NAME] (Byline Bank) [DAT…" at bounding box center [494, 199] width 559 height 27
click at [183, 179] on div "Byline Bank Quote Received arrow_drop_down" at bounding box center [140, 171] width 124 height 18
click at [158, 142] on div "Ease Capital Contacted arrow_drop_down" at bounding box center [140, 140] width 124 height 18
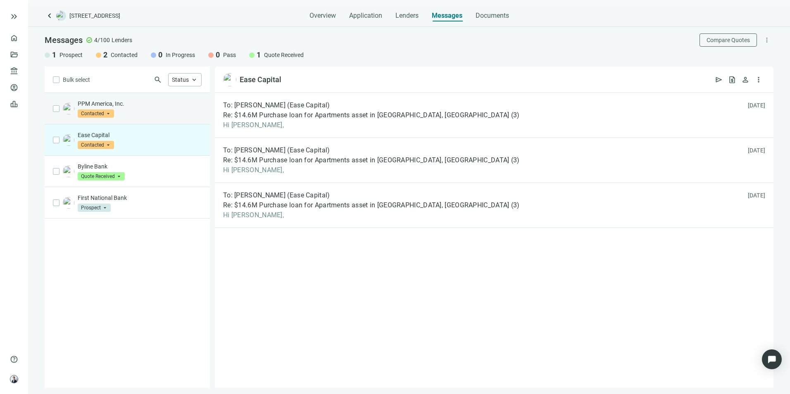
click at [166, 116] on div "PPM America, Inc. Contacted arrow_drop_down" at bounding box center [140, 109] width 124 height 18
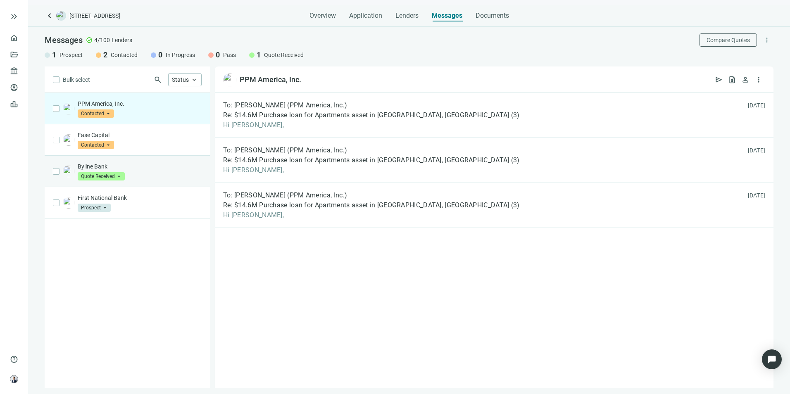
click at [162, 160] on div "Byline Bank Quote Received arrow_drop_down" at bounding box center [127, 171] width 165 height 31
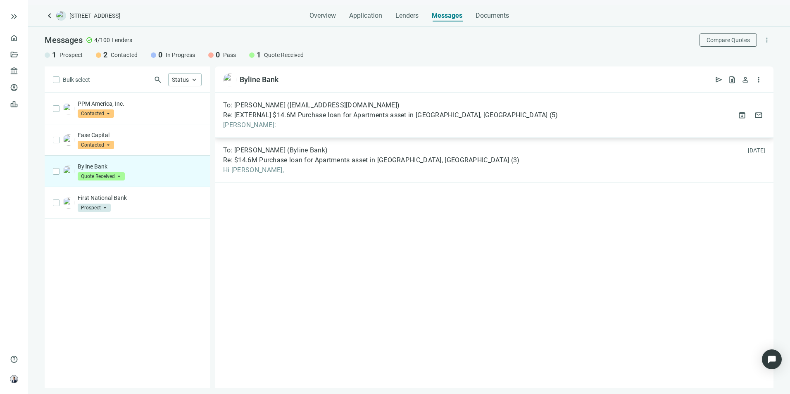
click at [339, 120] on div "To: [PERSON_NAME] ([EMAIL_ADDRESS][DOMAIN_NAME]) Re: [EXTERNAL] $14.6M Purchase…" at bounding box center [390, 115] width 335 height 28
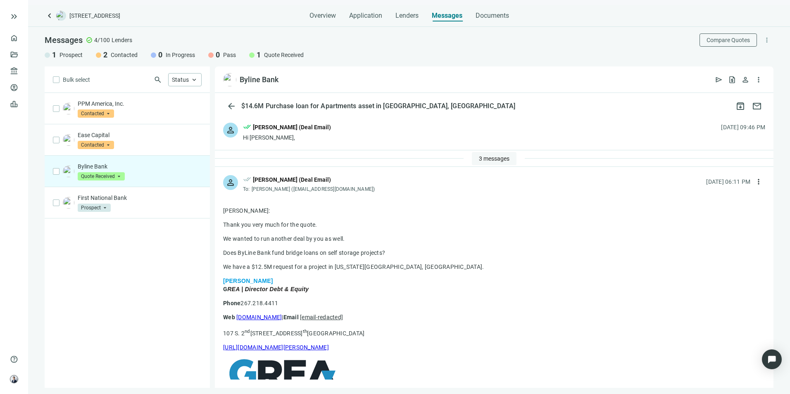
click at [485, 157] on span "3 messages" at bounding box center [494, 158] width 31 height 7
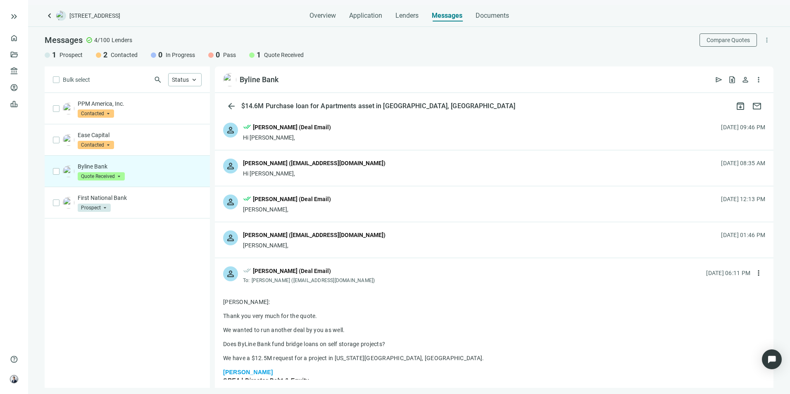
click at [392, 240] on div "person [PERSON_NAME] ([EMAIL_ADDRESS][DOMAIN_NAME]) [PERSON_NAME], [DATE] 01:46…" at bounding box center [494, 240] width 559 height 36
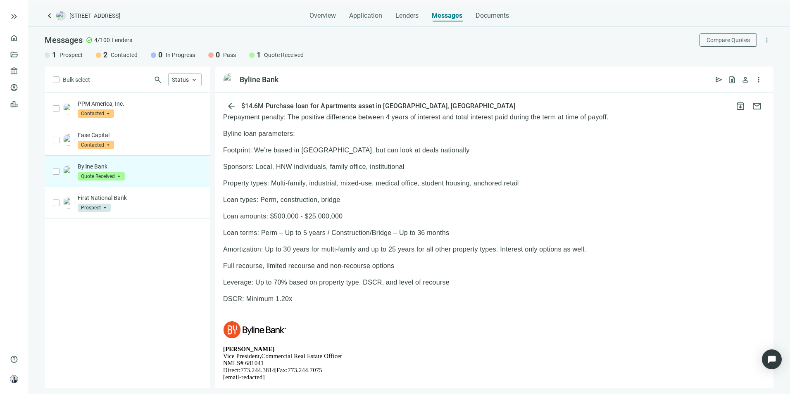
scroll to position [211, 0]
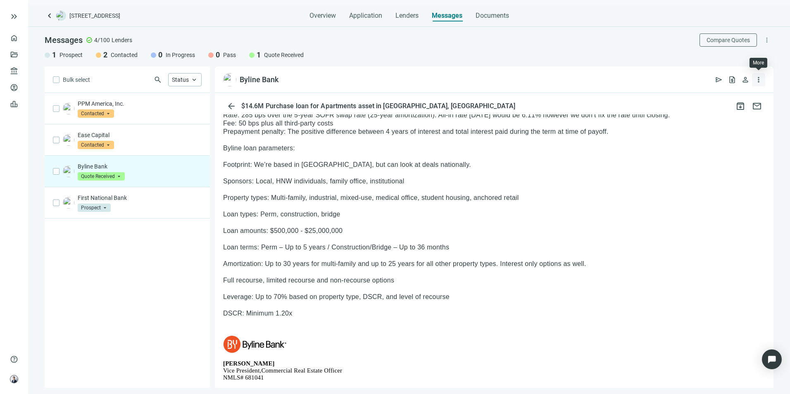
click at [756, 82] on span "more_vert" at bounding box center [758, 80] width 8 height 8
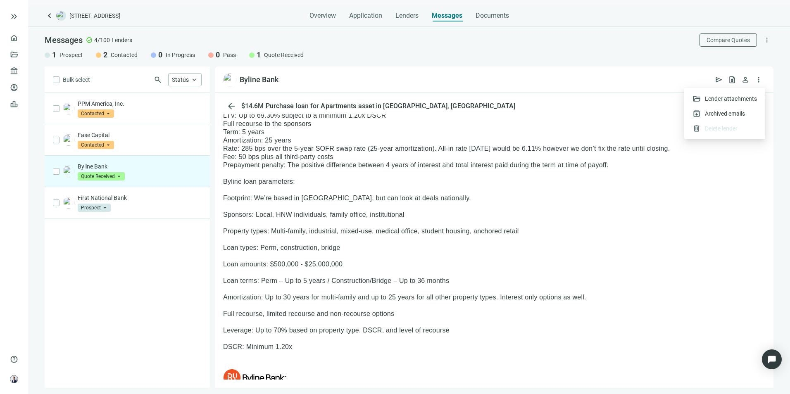
scroll to position [46, 0]
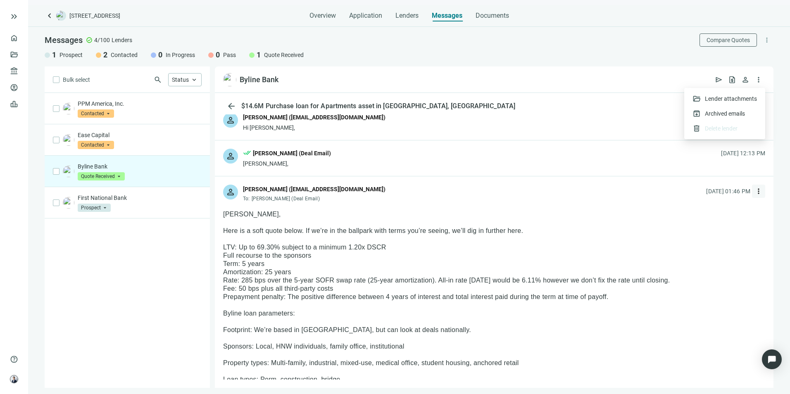
click at [754, 189] on span "more_vert" at bounding box center [758, 191] width 8 height 8
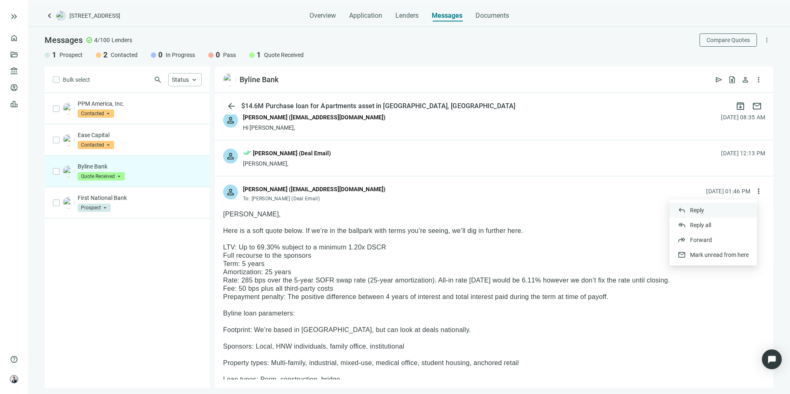
click at [709, 207] on div "reply Reply" at bounding box center [713, 210] width 88 height 15
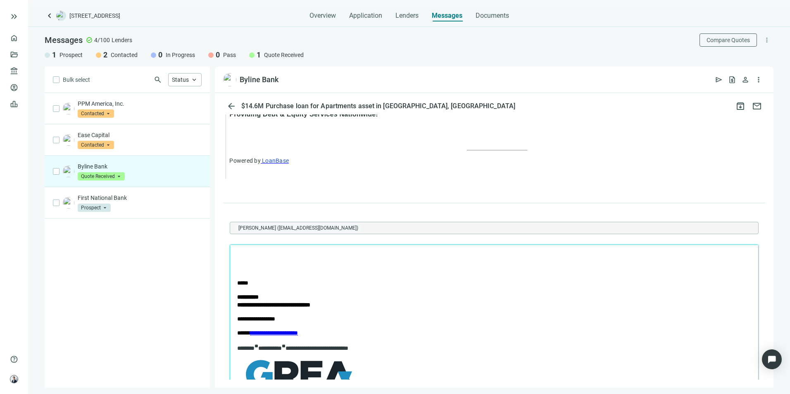
scroll to position [0, 0]
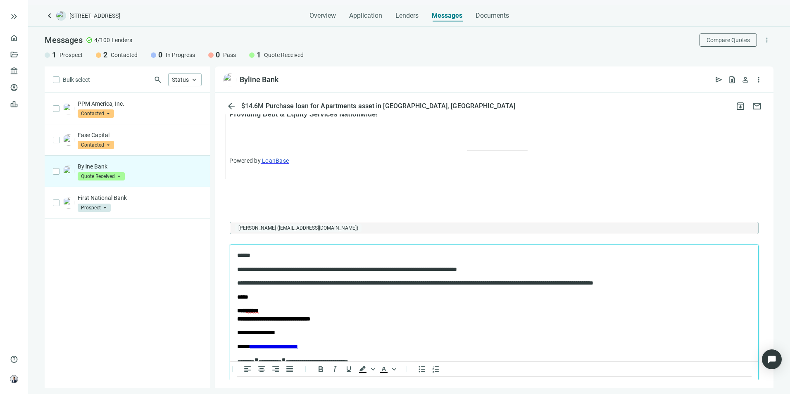
click at [366, 283] on p "**********" at bounding box center [486, 283] width 499 height 8
drag, startPoint x: 383, startPoint y: 283, endPoint x: 238, endPoint y: 287, distance: 145.9
click at [238, 287] on body "**********" at bounding box center [494, 353] width 515 height 205
click at [424, 293] on p "*****" at bounding box center [494, 297] width 514 height 8
drag, startPoint x: 382, startPoint y: 284, endPoint x: 241, endPoint y: 285, distance: 141.3
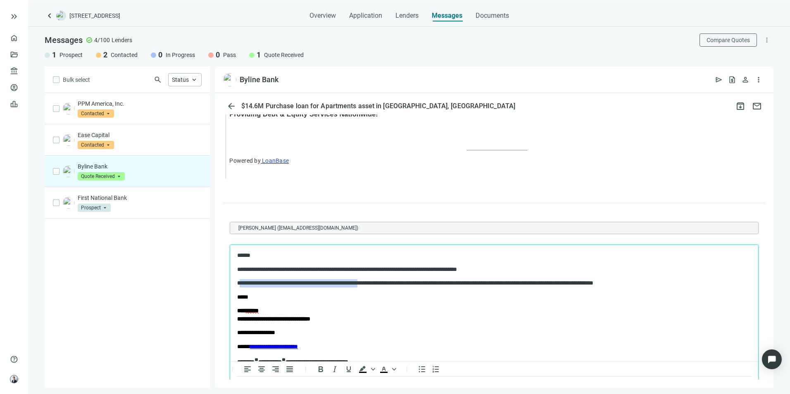
click at [241, 285] on p "**********" at bounding box center [486, 283] width 499 height 8
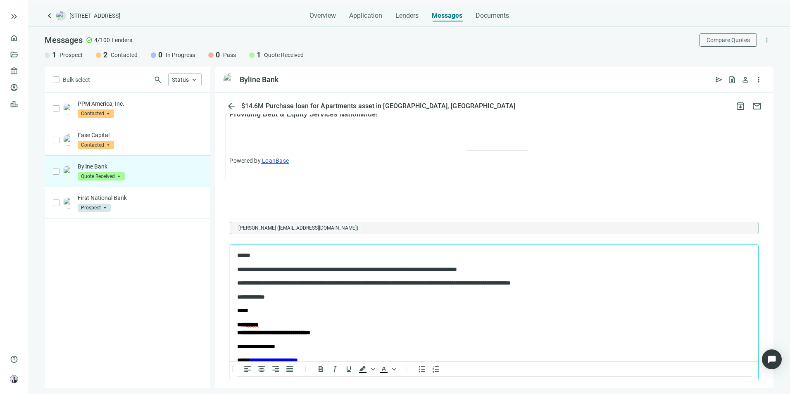
click at [354, 270] on p "**********" at bounding box center [486, 269] width 499 height 8
click at [435, 318] on body "**********" at bounding box center [494, 360] width 515 height 219
click at [296, 281] on p "**********" at bounding box center [486, 283] width 499 height 8
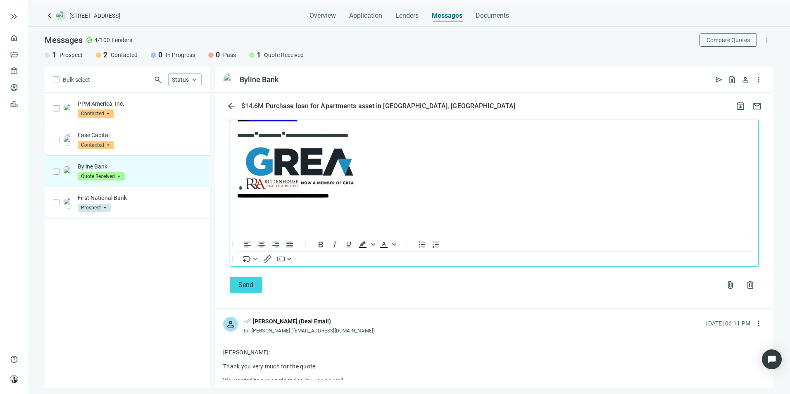
scroll to position [1804, 0]
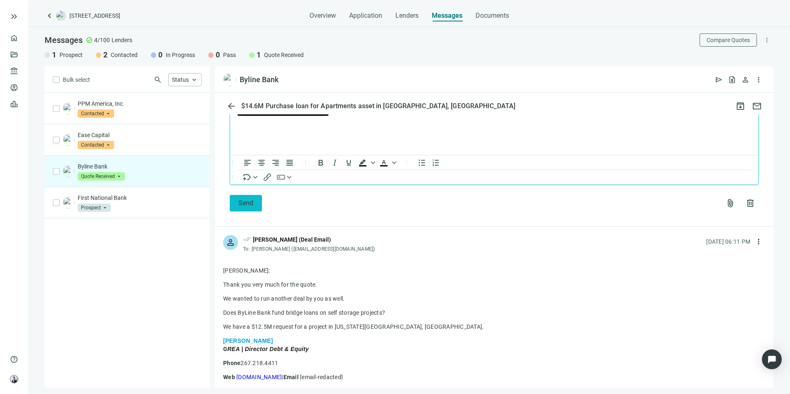
click at [256, 195] on button "Send" at bounding box center [246, 203] width 32 height 17
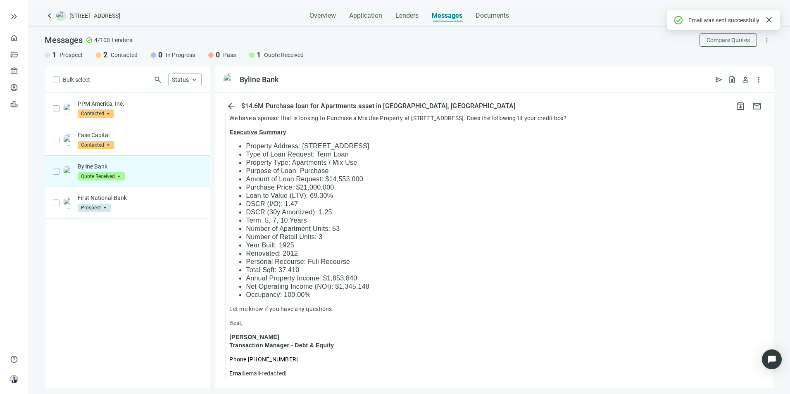
scroll to position [1184, 0]
